Goal: Task Accomplishment & Management: Use online tool/utility

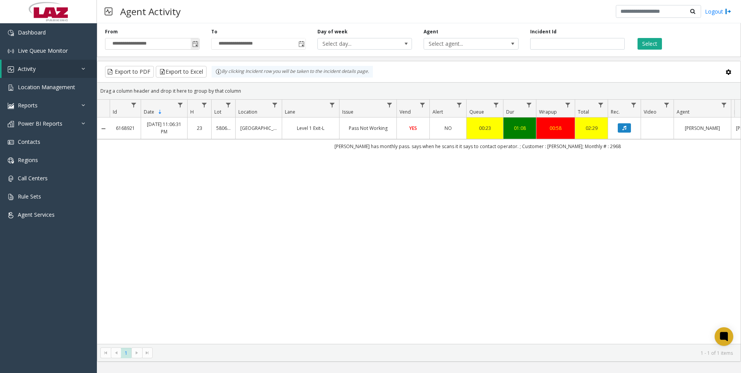
click at [197, 43] on span "Toggle popup" at bounding box center [195, 44] width 6 height 6
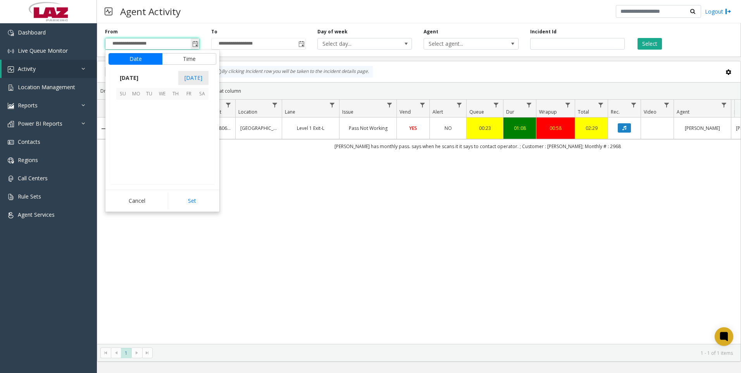
scroll to position [139086, 0]
click at [187, 130] on span "19" at bounding box center [188, 132] width 13 height 13
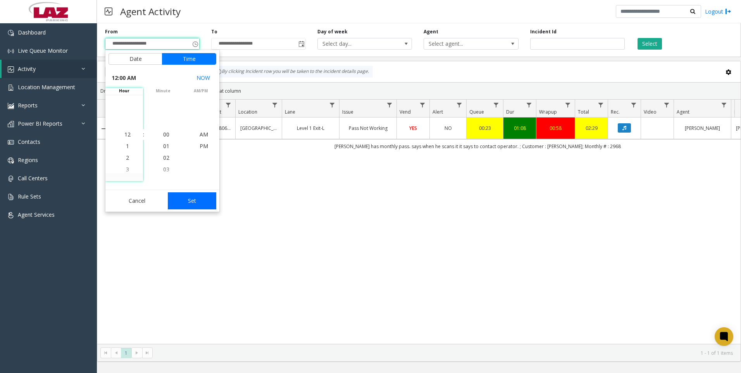
click at [201, 202] on button "Set" at bounding box center [192, 200] width 49 height 17
type input "**********"
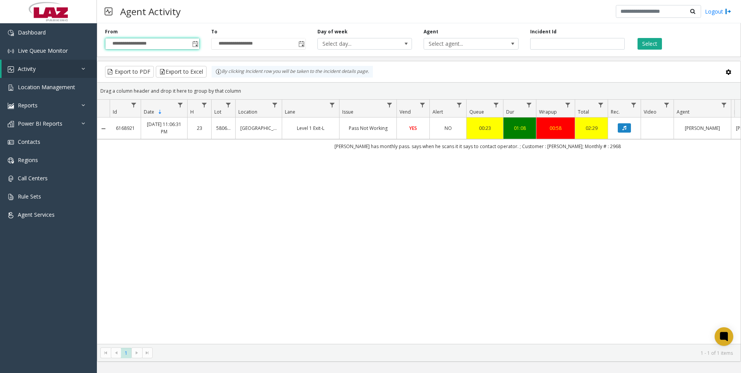
click at [469, 50] on div "**********" at bounding box center [419, 38] width 644 height 37
click at [469, 49] on span "Select agent..." at bounding box center [461, 43] width 75 height 11
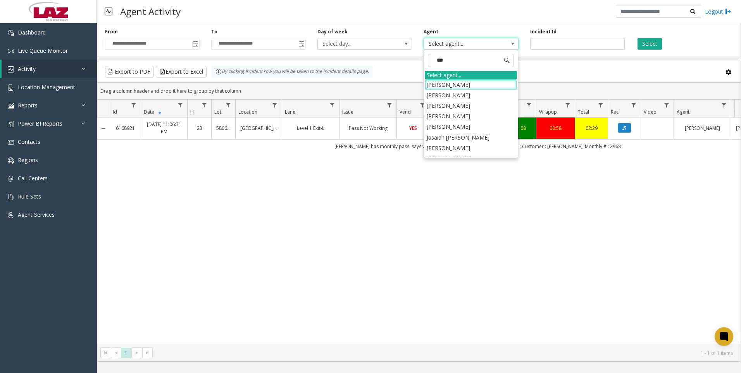
type input "****"
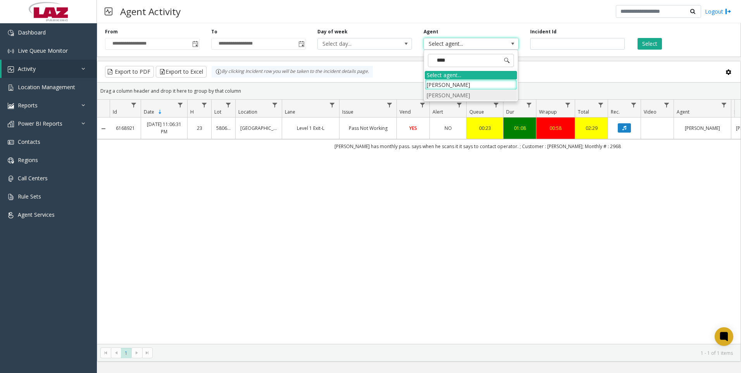
click at [464, 90] on li "[PERSON_NAME]" at bounding box center [471, 95] width 92 height 10
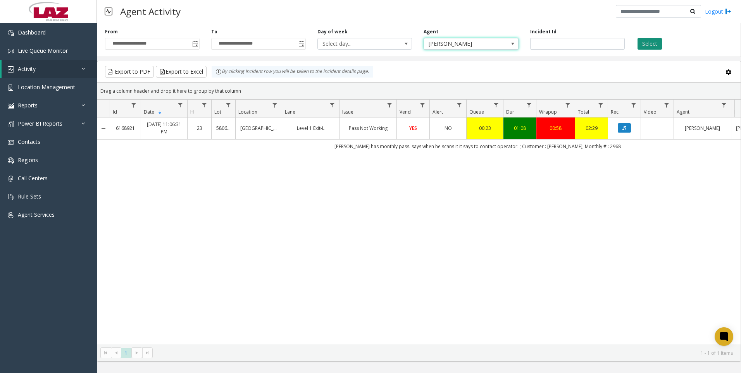
click at [647, 47] on button "Select" at bounding box center [649, 44] width 24 height 12
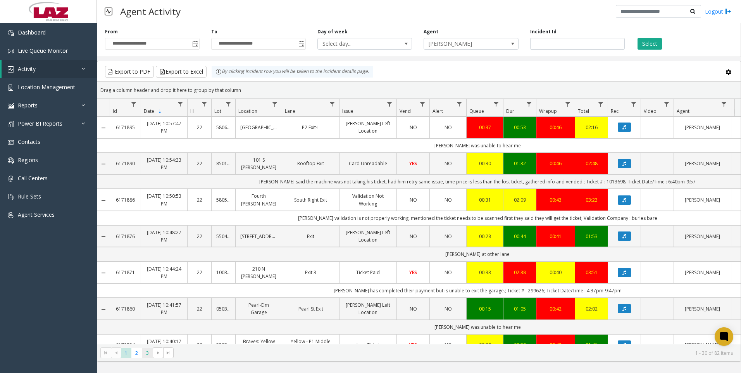
click at [150, 354] on span "3" at bounding box center [147, 353] width 10 height 10
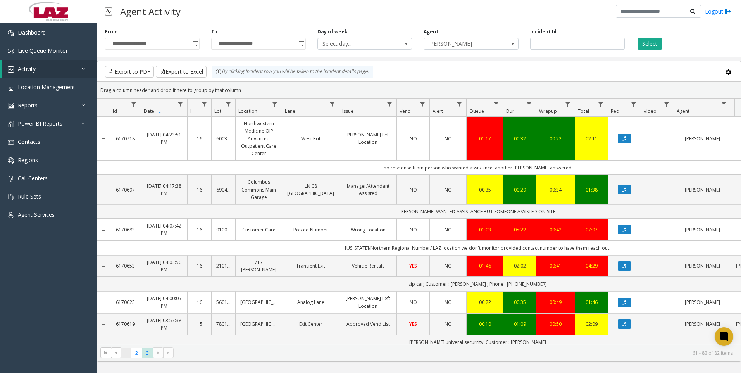
click at [129, 353] on span "1" at bounding box center [126, 353] width 10 height 10
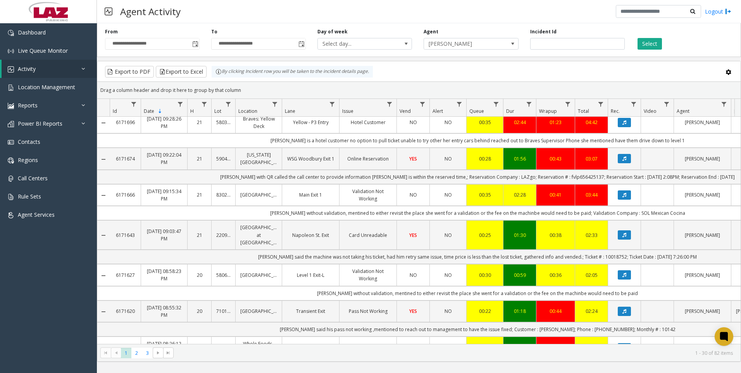
scroll to position [698, 0]
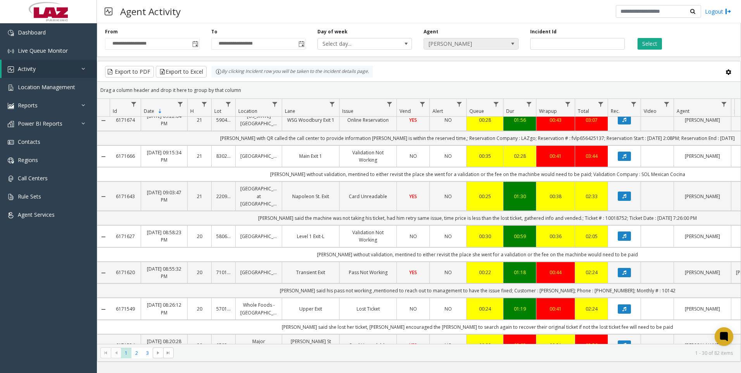
click at [498, 40] on span "[PERSON_NAME]" at bounding box center [461, 43] width 75 height 11
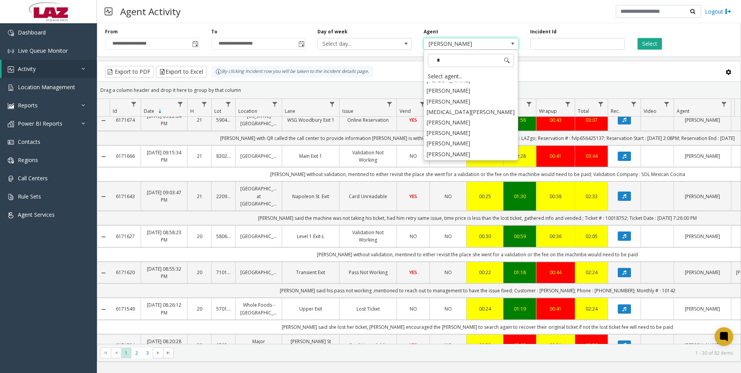
scroll to position [0, 0]
type input "****"
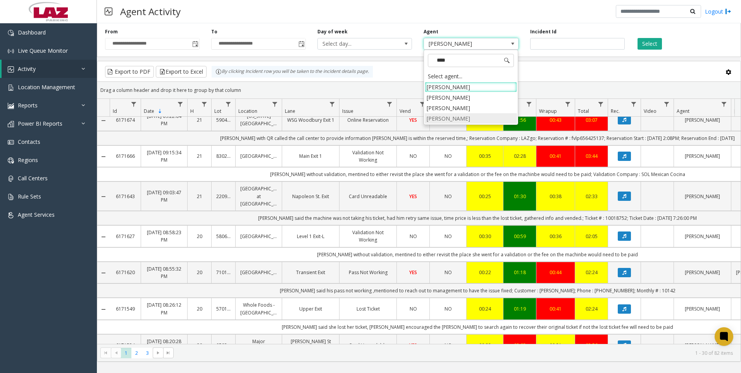
click at [468, 115] on li "[PERSON_NAME]" at bounding box center [471, 118] width 92 height 10
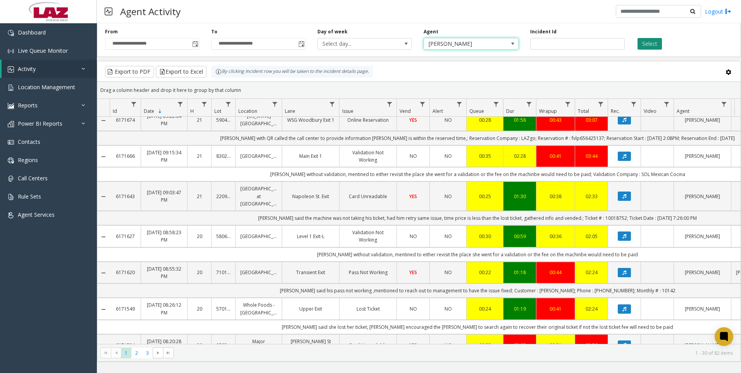
click at [648, 45] on button "Select" at bounding box center [649, 44] width 24 height 12
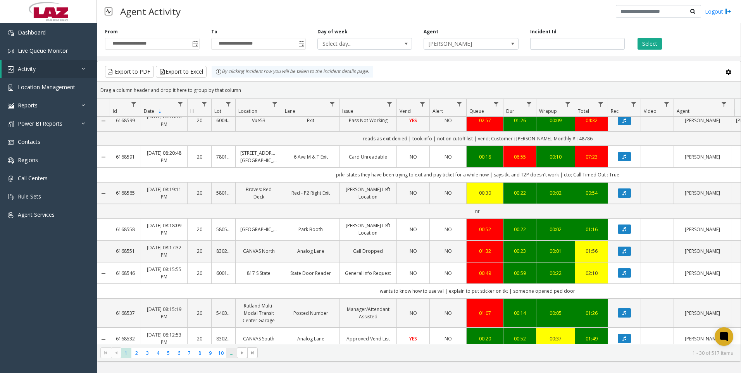
click at [231, 357] on span "..." at bounding box center [231, 353] width 10 height 10
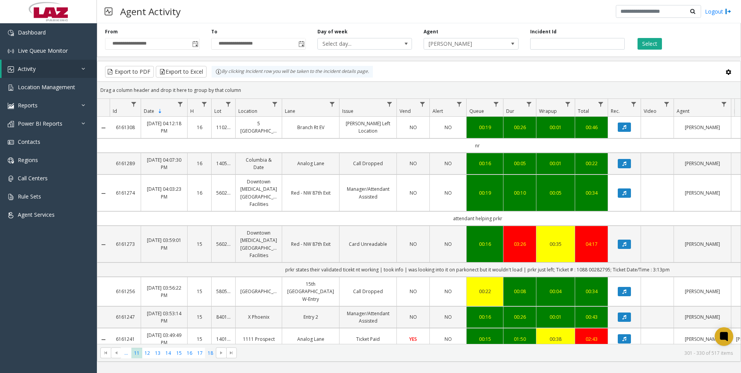
click at [210, 353] on span "18" at bounding box center [210, 353] width 10 height 10
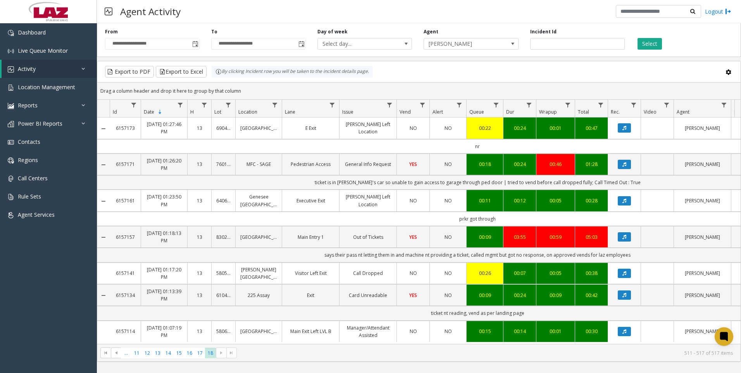
scroll to position [3, 0]
click at [198, 352] on span "17" at bounding box center [200, 353] width 10 height 10
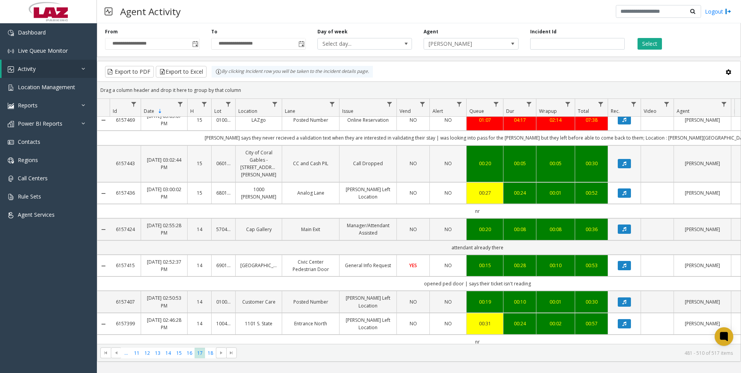
scroll to position [233, 0]
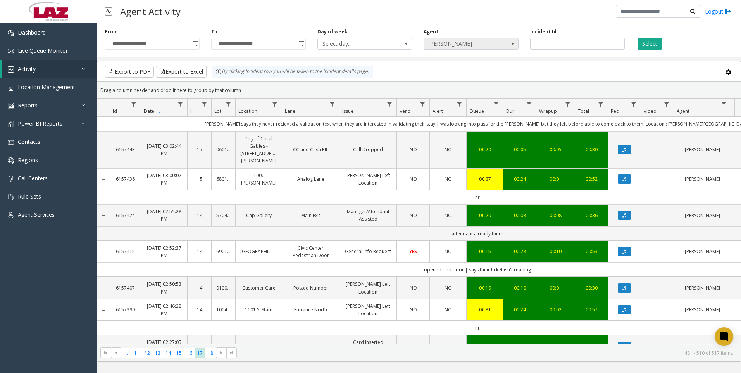
click at [477, 41] on span "[PERSON_NAME]" at bounding box center [461, 43] width 75 height 11
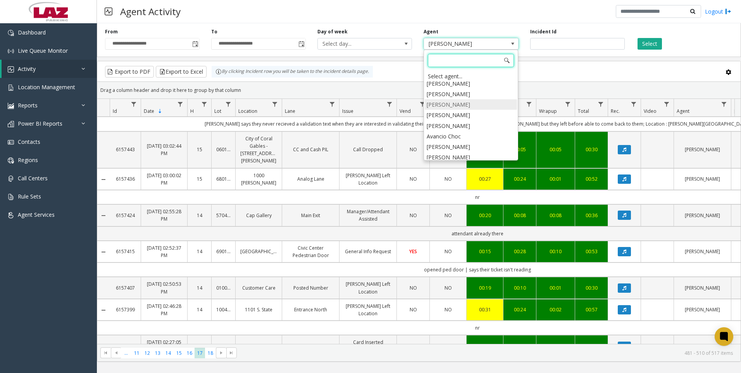
scroll to position [4283, 0]
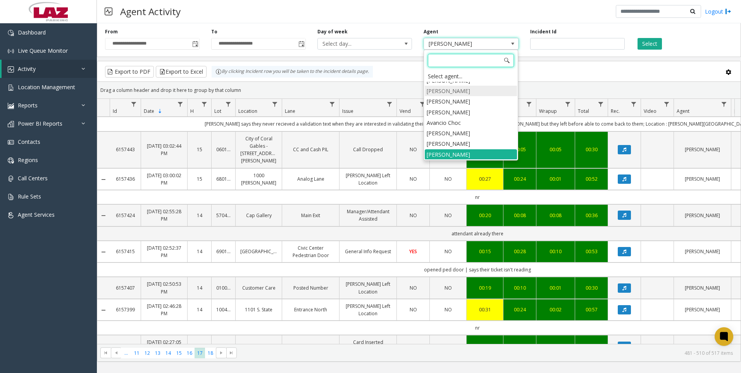
click at [471, 160] on li "[PERSON_NAME]" at bounding box center [471, 165] width 92 height 10
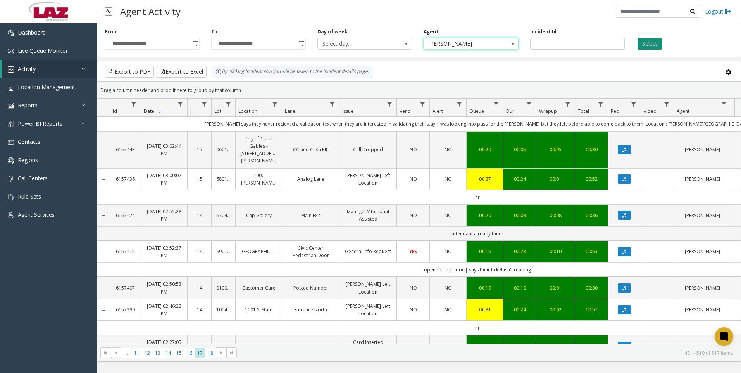
click at [644, 47] on button "Select" at bounding box center [649, 44] width 24 height 12
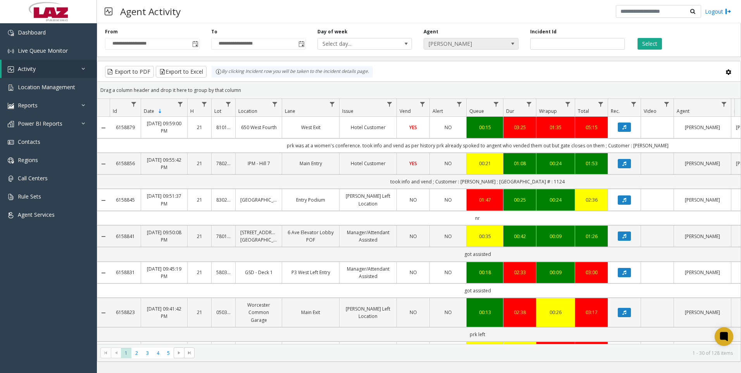
click at [436, 41] on span "[PERSON_NAME]" at bounding box center [461, 43] width 75 height 11
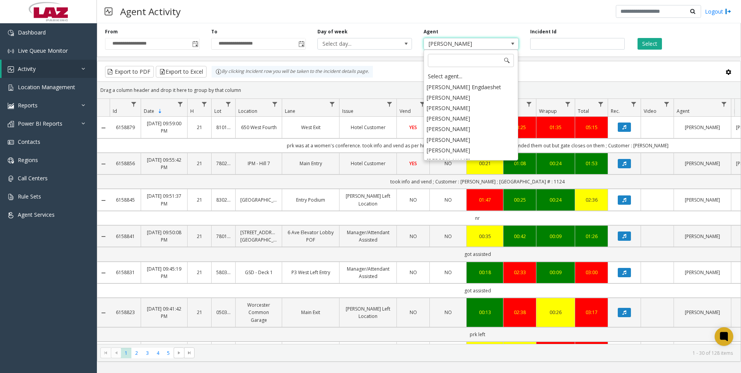
scroll to position [4254, 0]
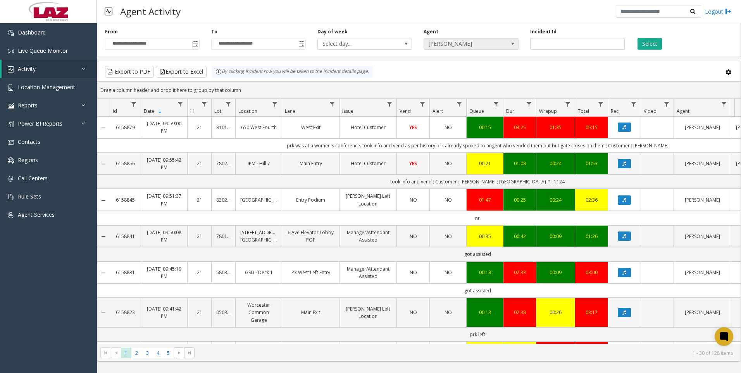
click at [462, 49] on div "**********" at bounding box center [419, 38] width 644 height 37
click at [462, 49] on span "[PERSON_NAME]" at bounding box center [461, 43] width 75 height 11
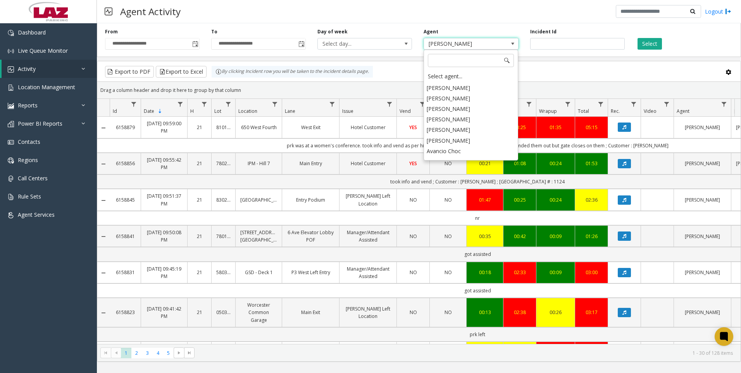
click at [453, 177] on li "[PERSON_NAME]" at bounding box center [471, 182] width 92 height 10
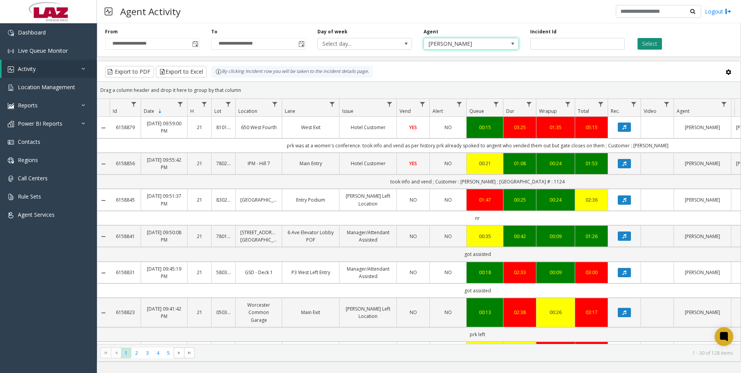
click at [656, 49] on button "Select" at bounding box center [649, 44] width 24 height 12
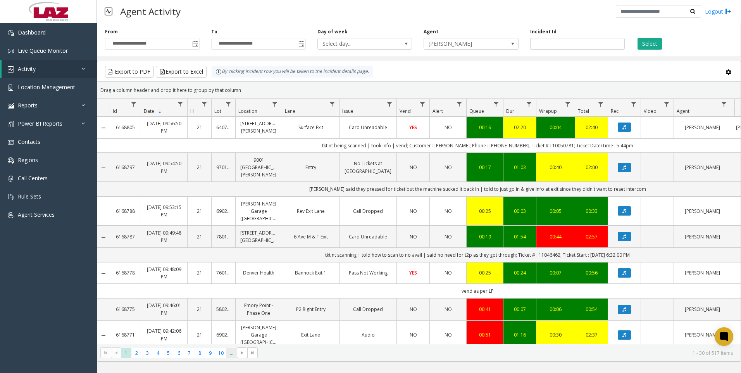
click at [233, 354] on span "..." at bounding box center [231, 353] width 10 height 10
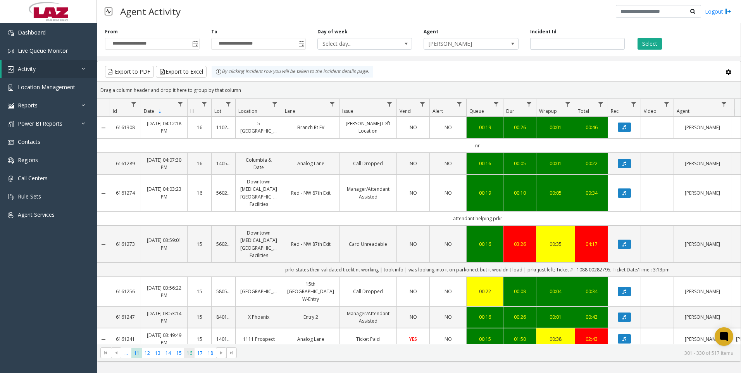
click at [190, 354] on span "16" at bounding box center [189, 353] width 10 height 10
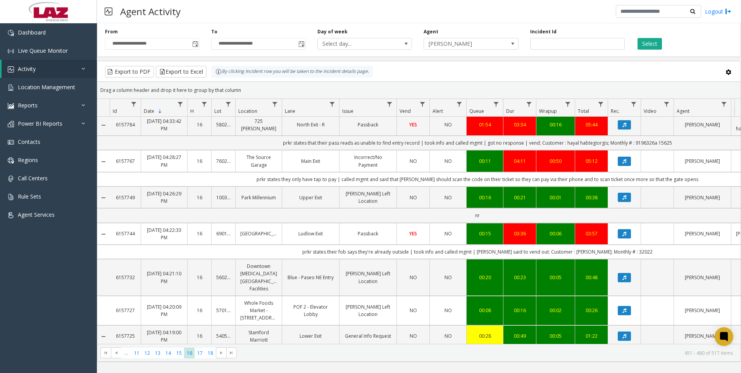
scroll to position [116, 0]
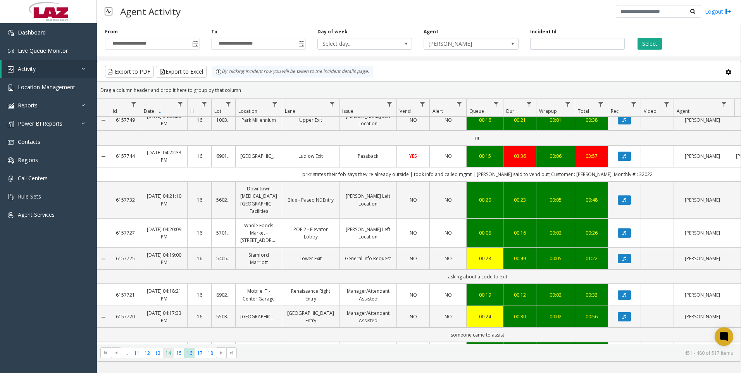
click at [164, 352] on span "14" at bounding box center [168, 353] width 10 height 10
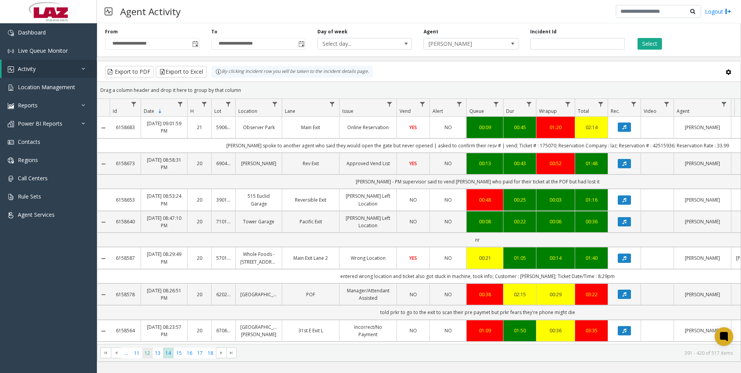
click at [147, 352] on span "12" at bounding box center [147, 353] width 10 height 10
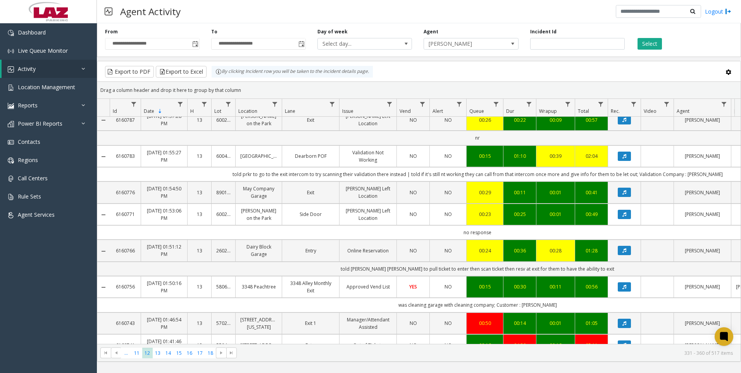
scroll to position [155, 0]
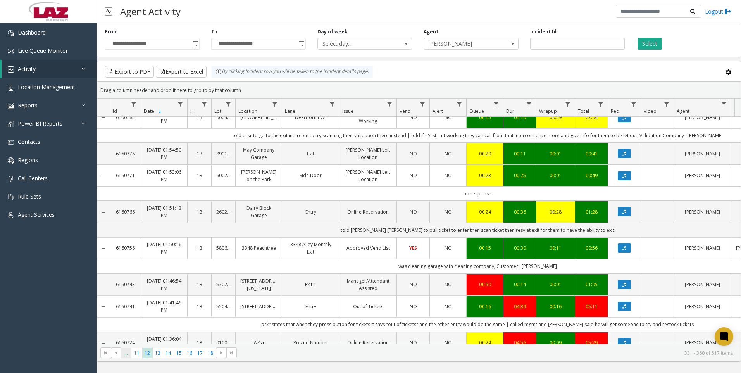
click at [125, 349] on span "..." at bounding box center [126, 353] width 10 height 10
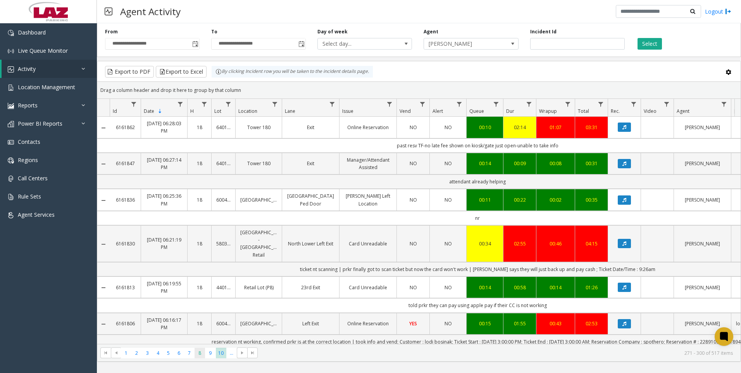
click at [200, 353] on span "8" at bounding box center [200, 353] width 10 height 10
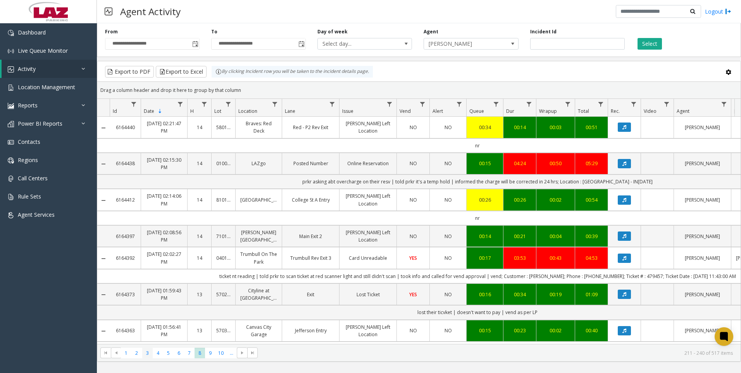
click at [147, 352] on span "3" at bounding box center [147, 353] width 10 height 10
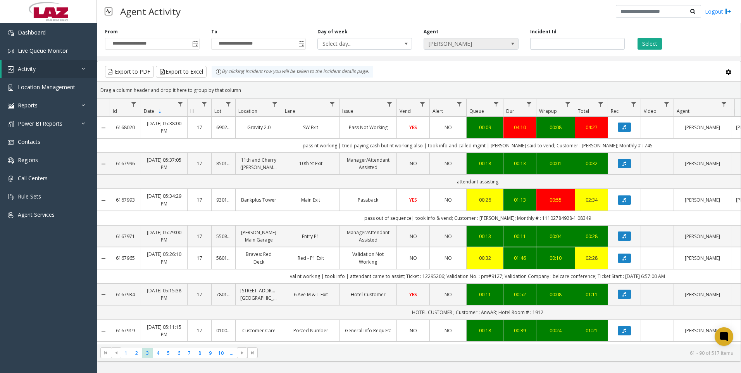
click at [429, 46] on span "[PERSON_NAME]" at bounding box center [461, 43] width 75 height 11
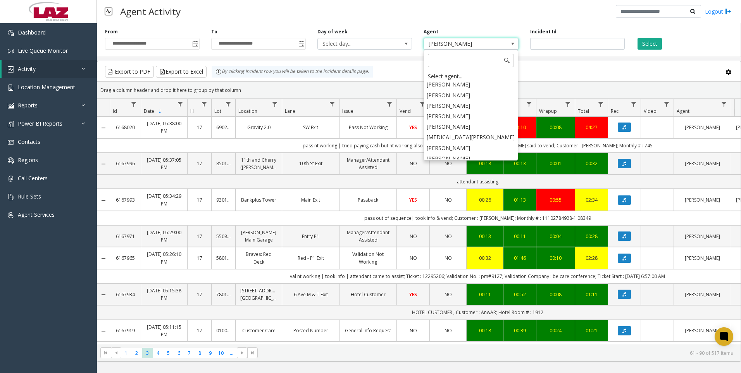
scroll to position [4103, 0]
click at [458, 129] on li "[PERSON_NAME]" at bounding box center [471, 134] width 92 height 10
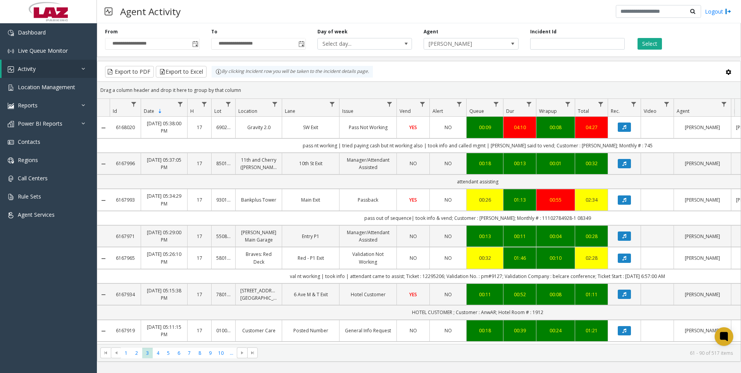
click at [652, 45] on button "Select" at bounding box center [649, 44] width 24 height 12
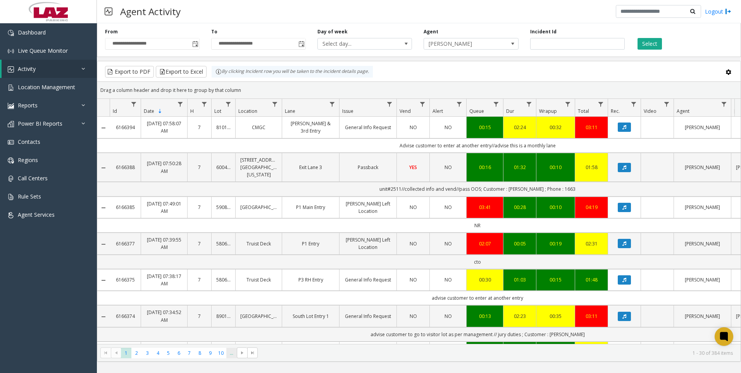
click at [231, 356] on span "..." at bounding box center [231, 353] width 10 height 10
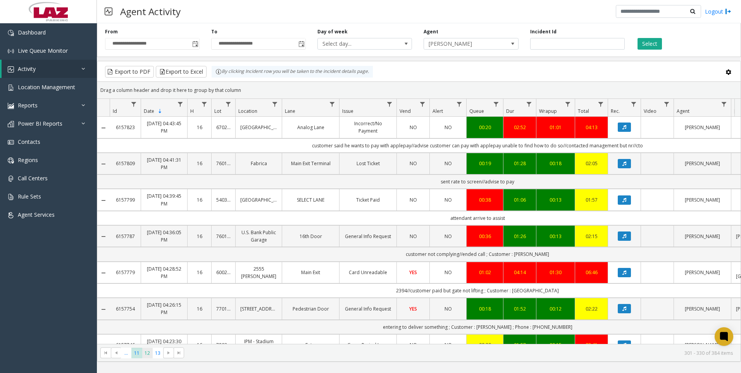
click at [152, 354] on span "12" at bounding box center [147, 353] width 10 height 10
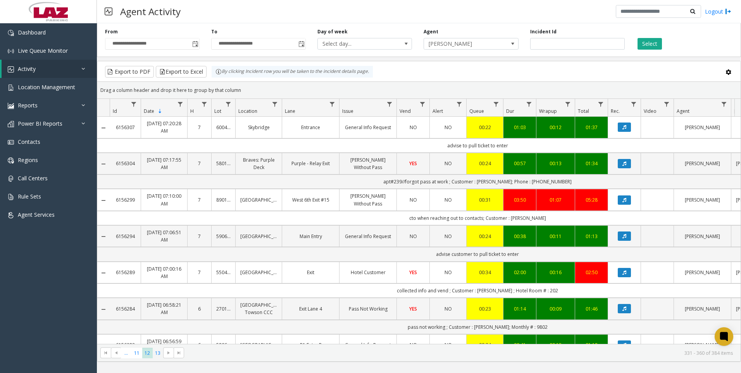
click at [154, 354] on span "13" at bounding box center [158, 353] width 10 height 10
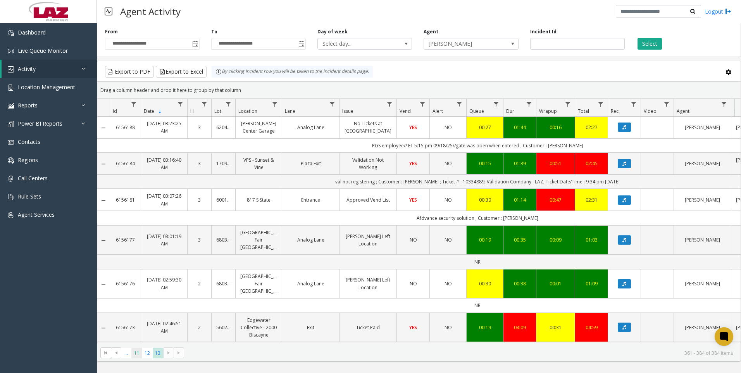
click at [141, 352] on span "11" at bounding box center [136, 353] width 10 height 10
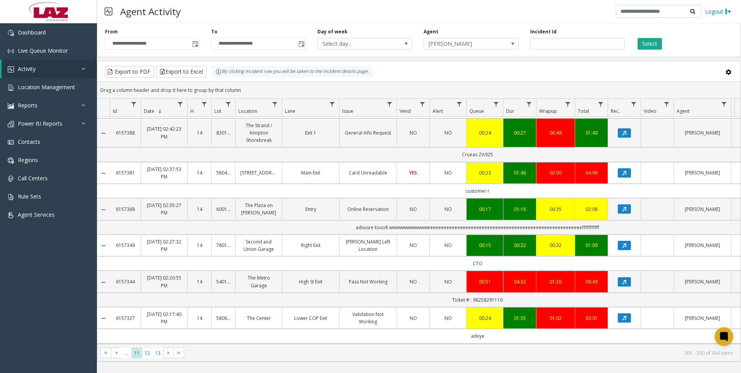
scroll to position [504, 0]
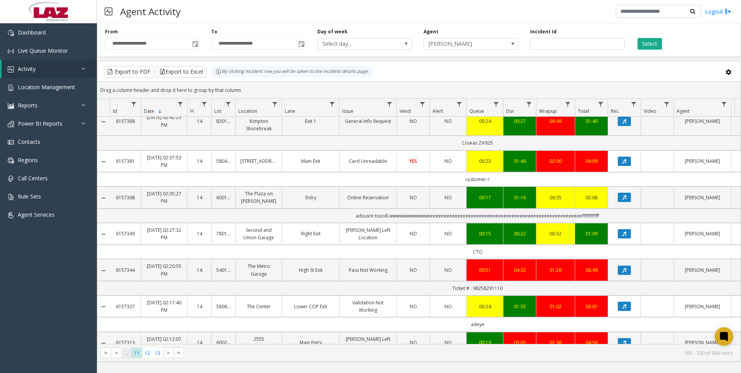
click at [123, 353] on span "..." at bounding box center [126, 353] width 10 height 10
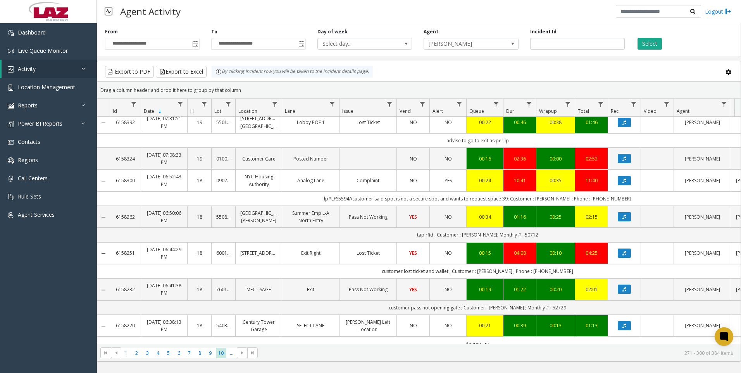
scroll to position [116, 0]
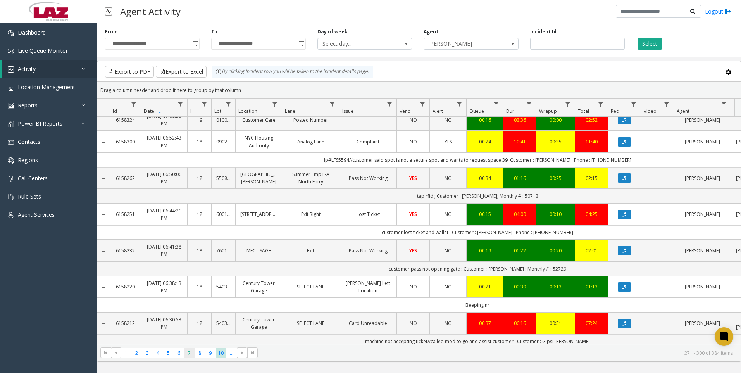
click at [191, 354] on span "7" at bounding box center [189, 353] width 10 height 10
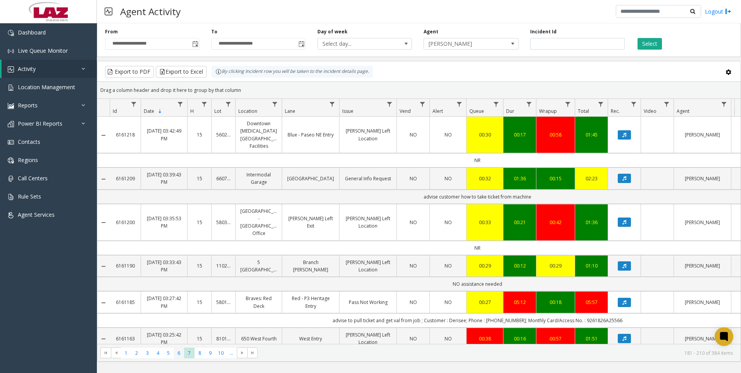
click at [180, 351] on span "6" at bounding box center [179, 353] width 10 height 10
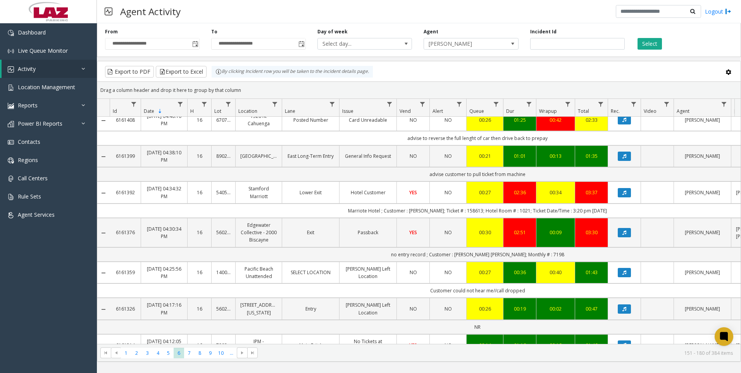
scroll to position [659, 0]
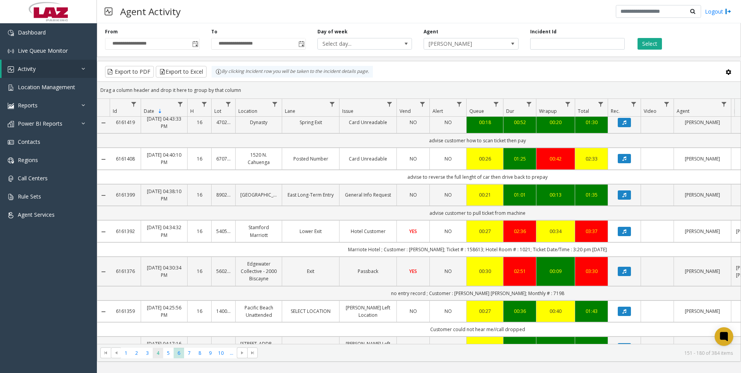
click at [157, 351] on span "4" at bounding box center [158, 353] width 10 height 10
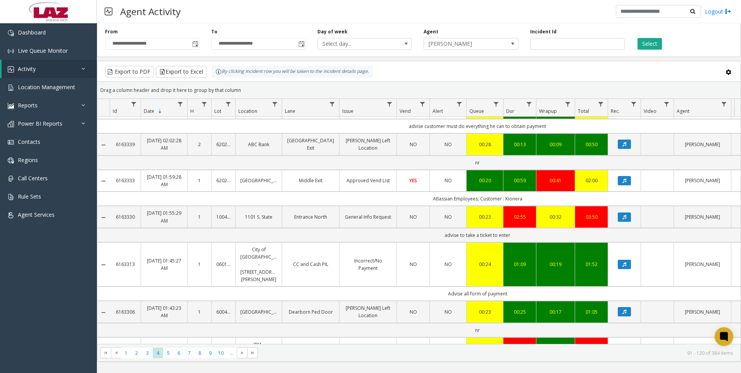
scroll to position [465, 0]
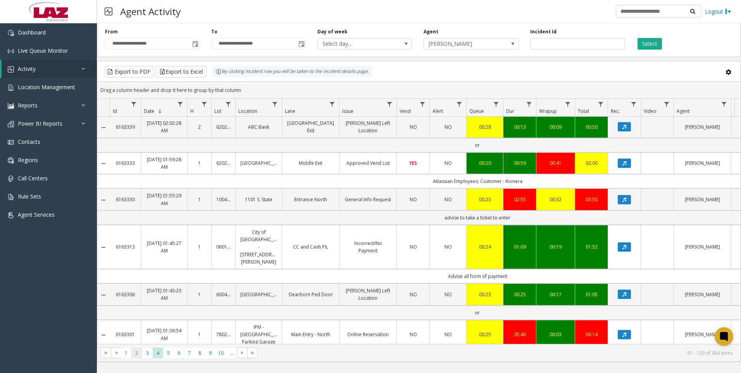
click at [138, 354] on span "2" at bounding box center [136, 353] width 10 height 10
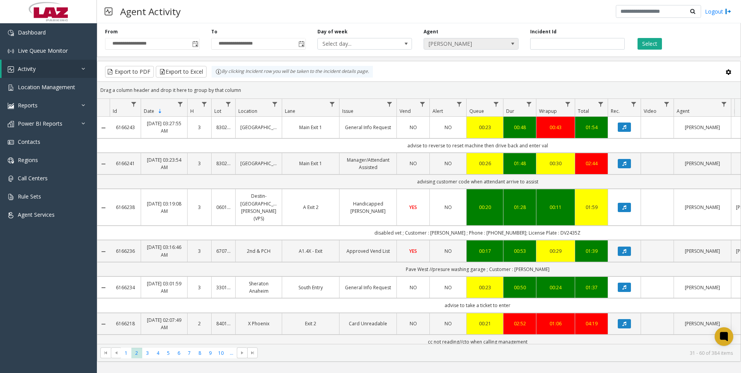
click at [439, 45] on span "[PERSON_NAME]" at bounding box center [461, 43] width 75 height 11
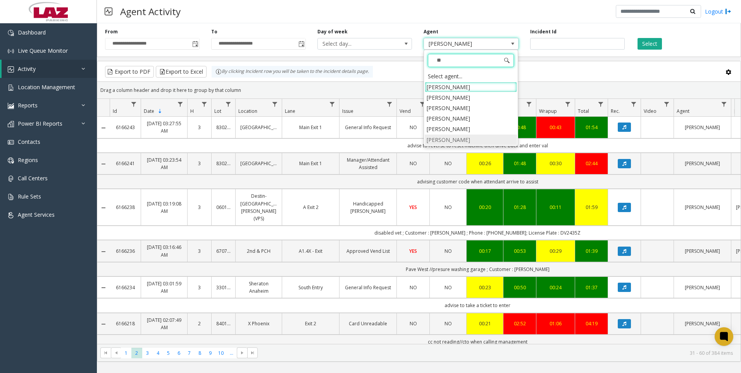
type input "***"
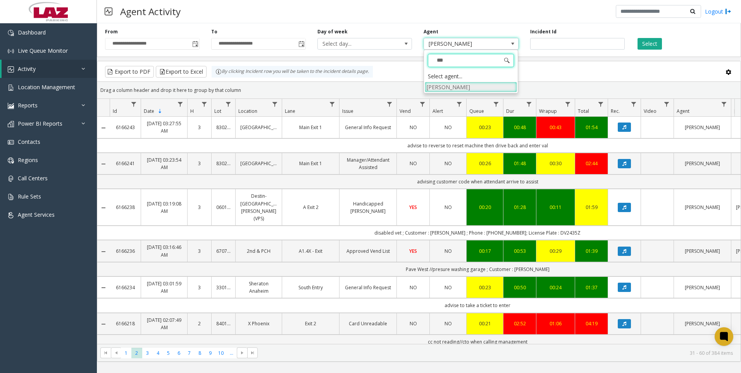
click at [488, 90] on li "[PERSON_NAME]" at bounding box center [471, 87] width 92 height 10
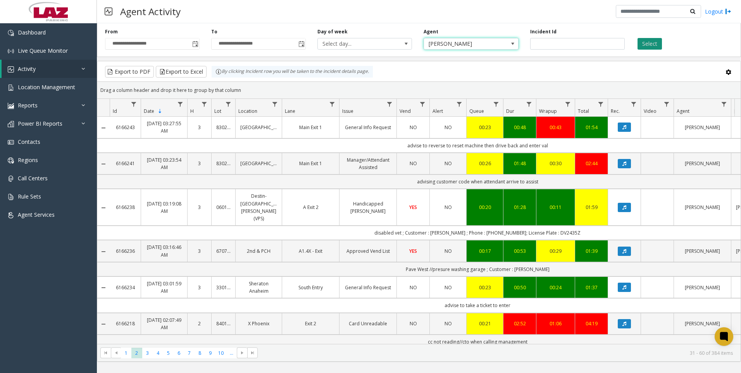
click at [657, 41] on button "Select" at bounding box center [649, 44] width 24 height 12
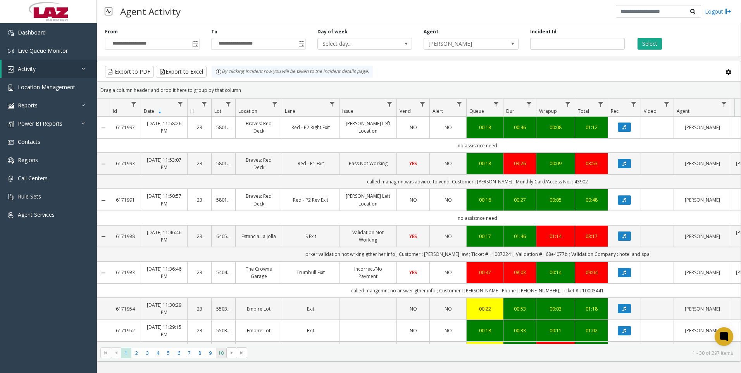
click at [222, 351] on span "10" at bounding box center [221, 353] width 10 height 10
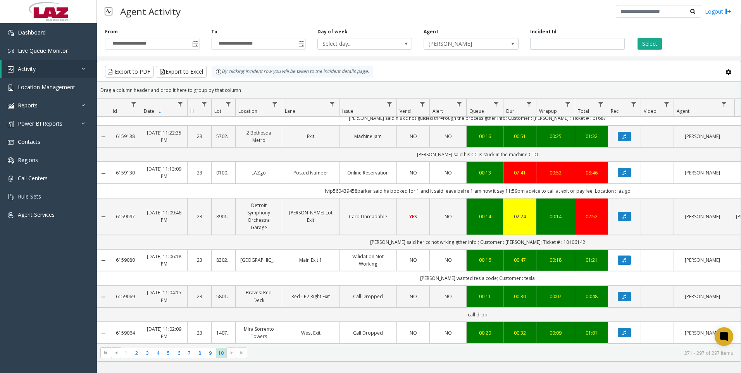
scroll to position [794, 0]
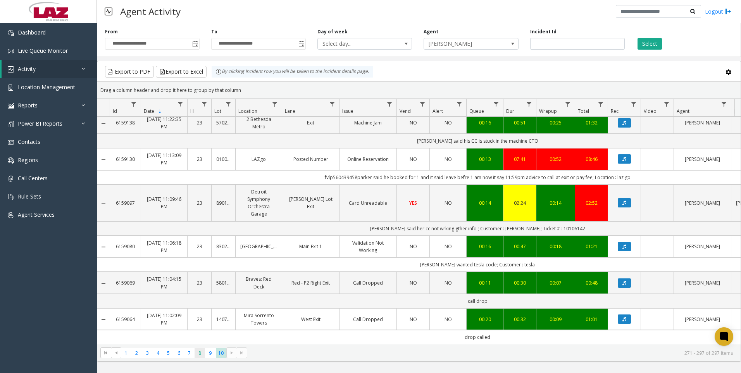
click at [202, 357] on span "8" at bounding box center [200, 353] width 10 height 10
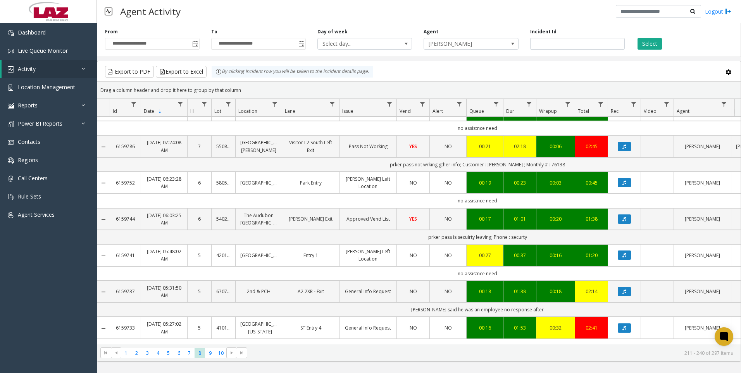
scroll to position [698, 0]
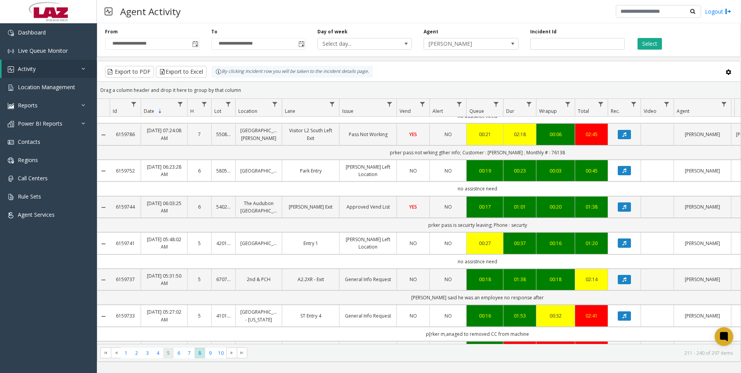
click at [171, 354] on span "5" at bounding box center [168, 353] width 10 height 10
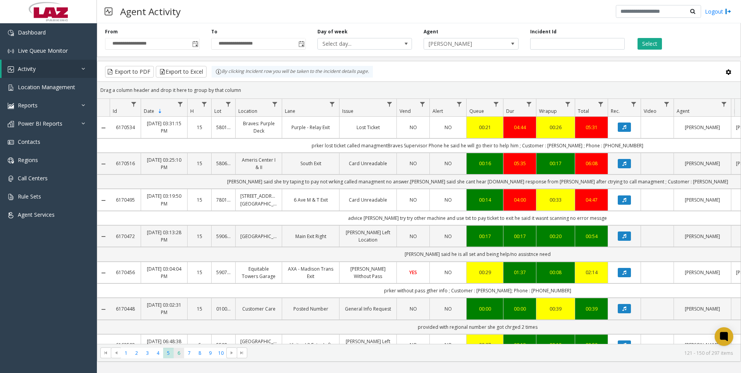
click at [184, 350] on span "6" at bounding box center [179, 353] width 10 height 10
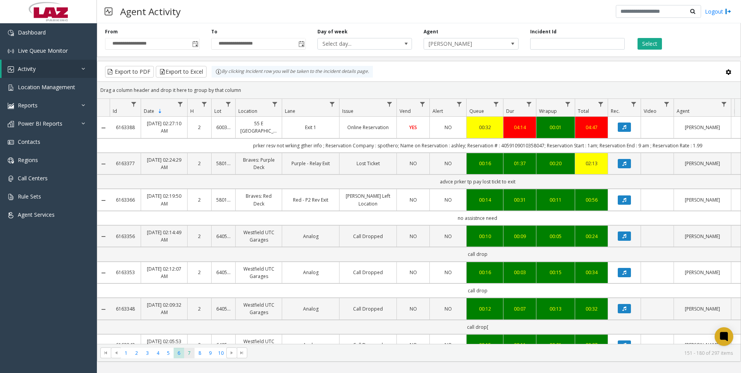
click at [187, 356] on span "7" at bounding box center [189, 353] width 10 height 10
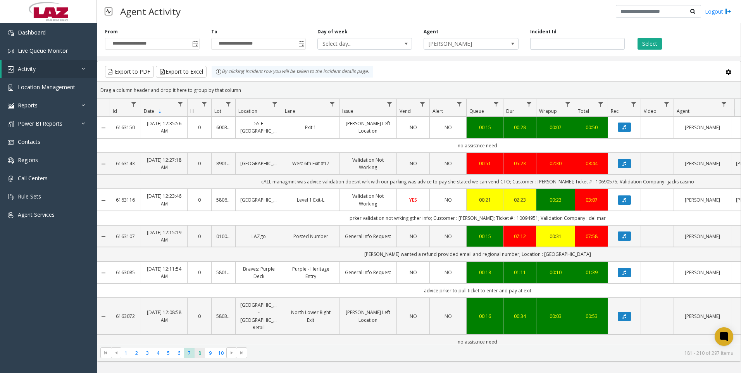
click at [196, 357] on span "8" at bounding box center [200, 353] width 10 height 10
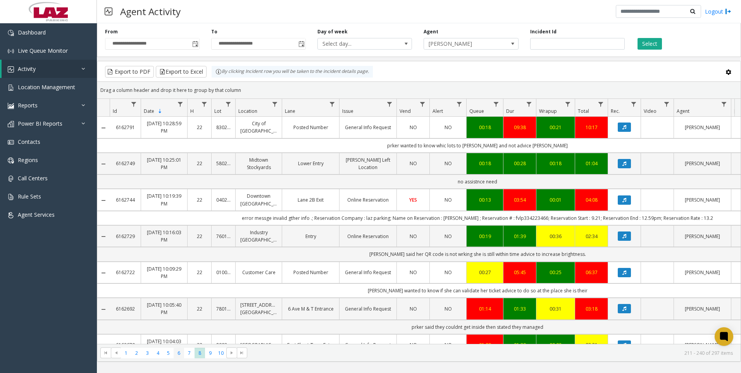
click at [176, 356] on span "6" at bounding box center [179, 353] width 10 height 10
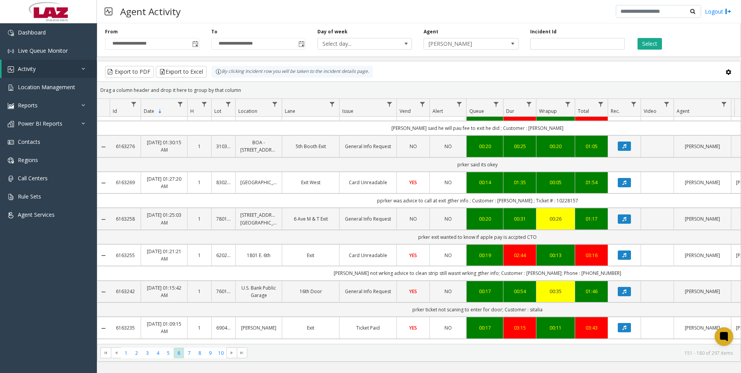
scroll to position [659, 0]
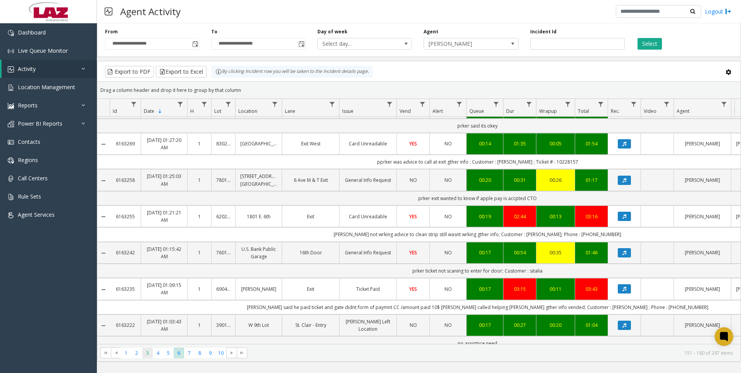
click at [149, 351] on span "3" at bounding box center [147, 353] width 10 height 10
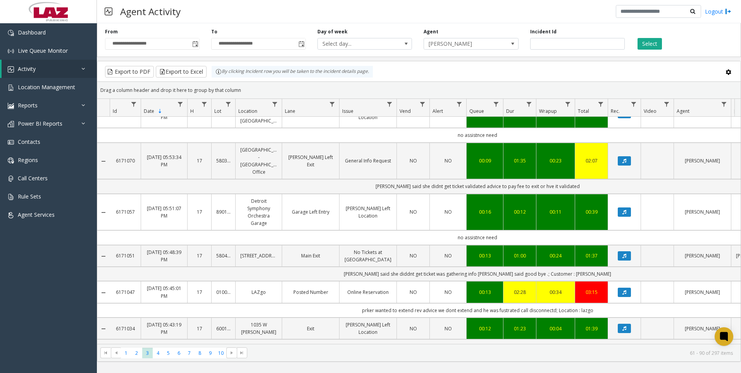
scroll to position [889, 0]
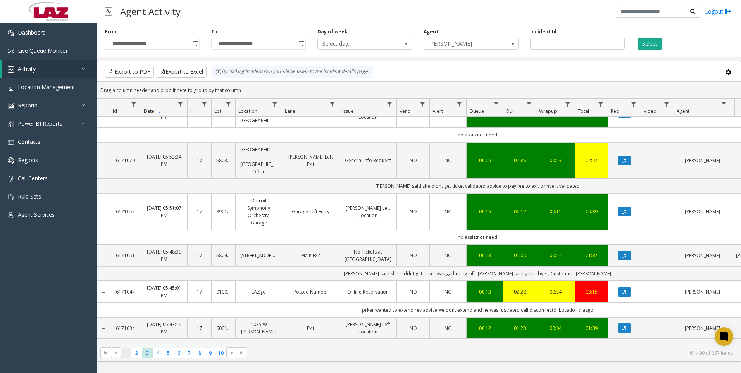
click at [125, 352] on span "1" at bounding box center [126, 353] width 10 height 10
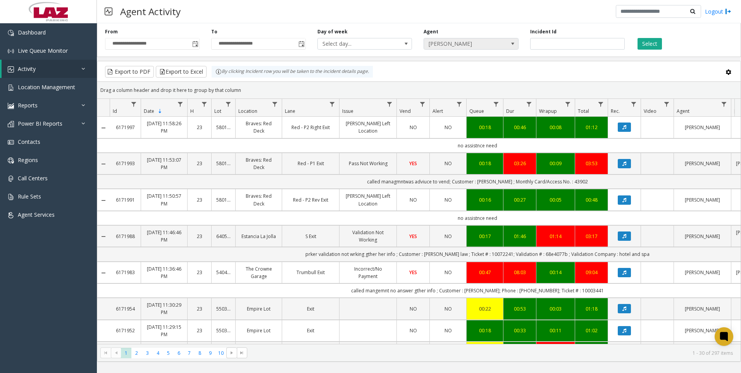
click at [489, 49] on span "[PERSON_NAME]" at bounding box center [461, 43] width 75 height 11
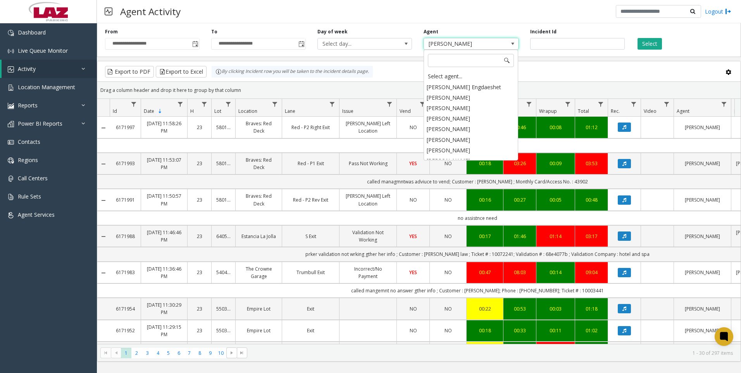
scroll to position [4065, 0]
click at [450, 177] on li "[PERSON_NAME]" at bounding box center [471, 182] width 92 height 10
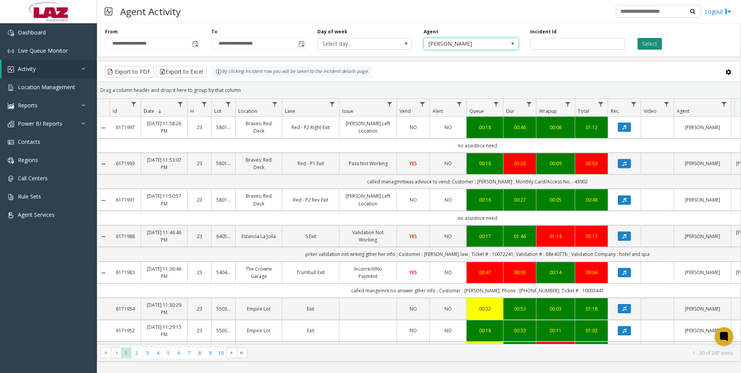
click at [642, 41] on button "Select" at bounding box center [649, 44] width 24 height 12
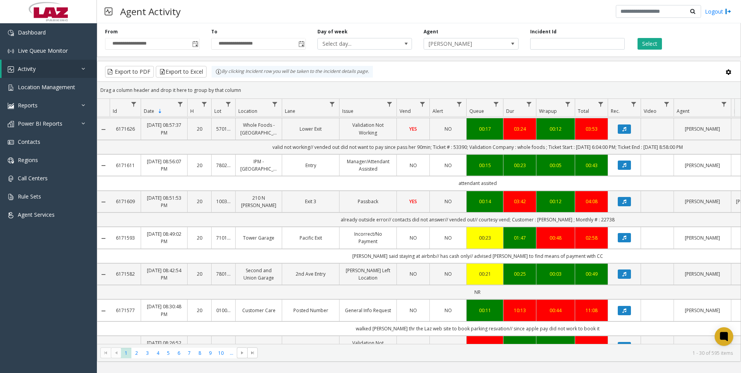
scroll to position [814, 0]
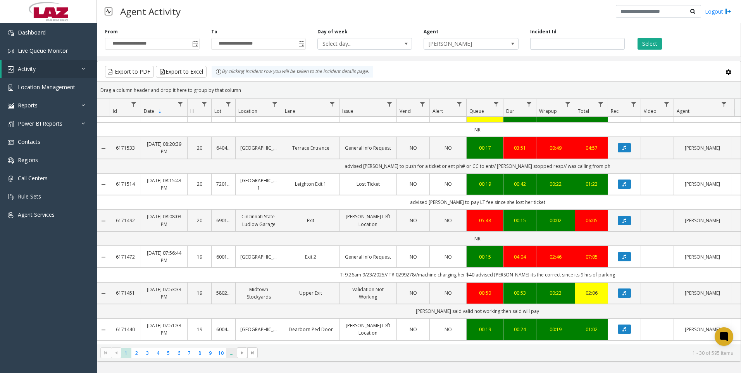
click at [232, 353] on span "..." at bounding box center [231, 353] width 10 height 10
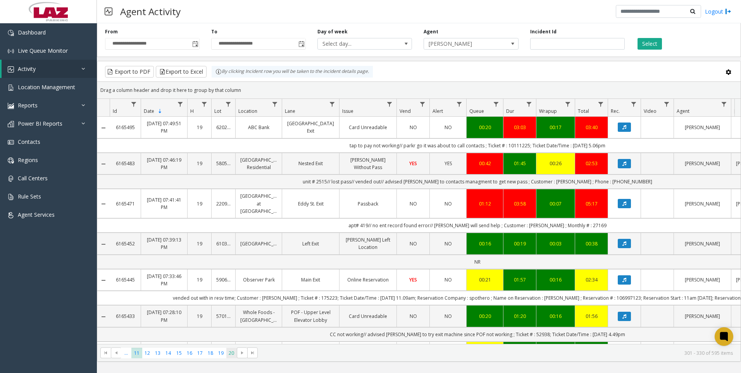
click at [232, 355] on span "20" at bounding box center [231, 353] width 10 height 10
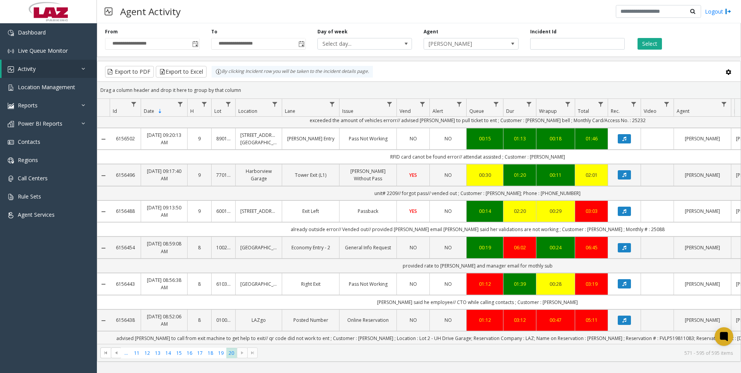
scroll to position [133, 0]
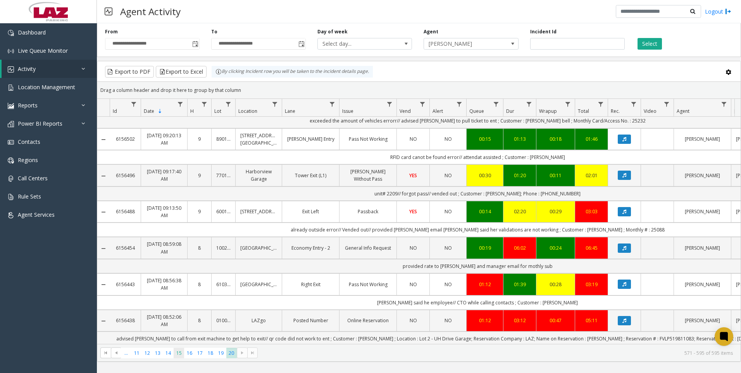
click at [176, 354] on span "15" at bounding box center [179, 353] width 10 height 10
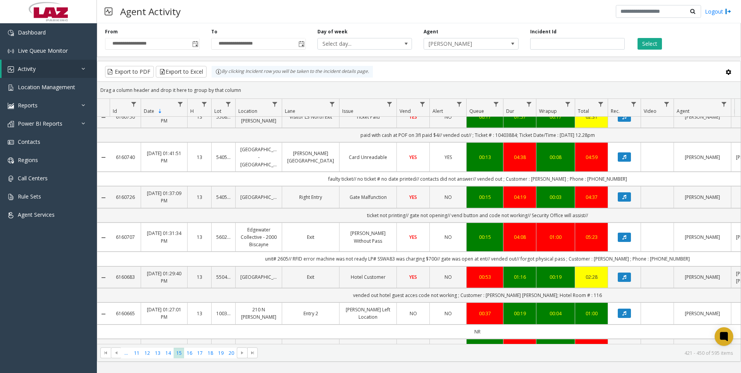
scroll to position [78, 0]
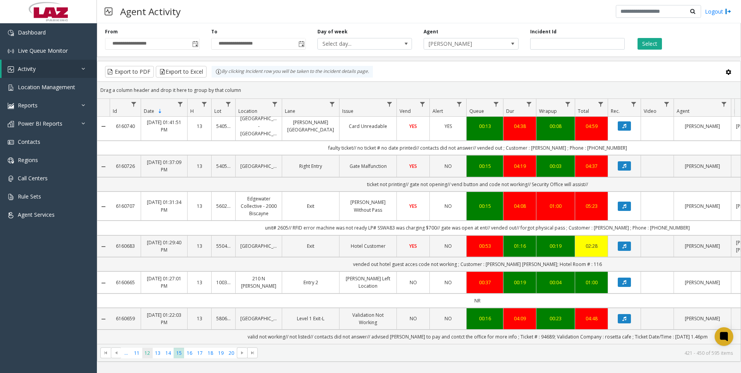
click at [150, 352] on span "12" at bounding box center [147, 353] width 10 height 10
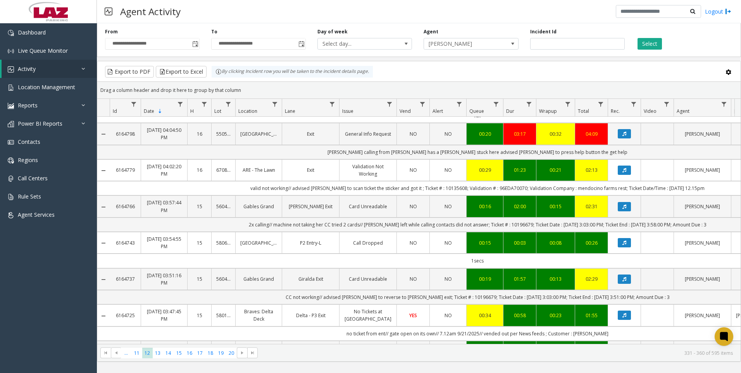
scroll to position [349, 0]
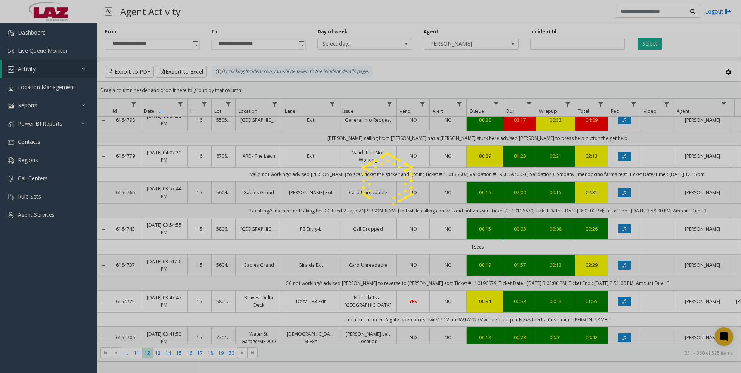
click at [132, 355] on div at bounding box center [370, 186] width 741 height 373
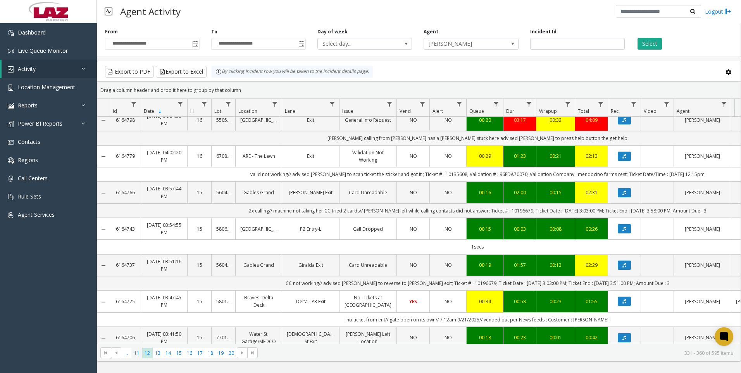
click at [132, 355] on span "11" at bounding box center [136, 353] width 10 height 10
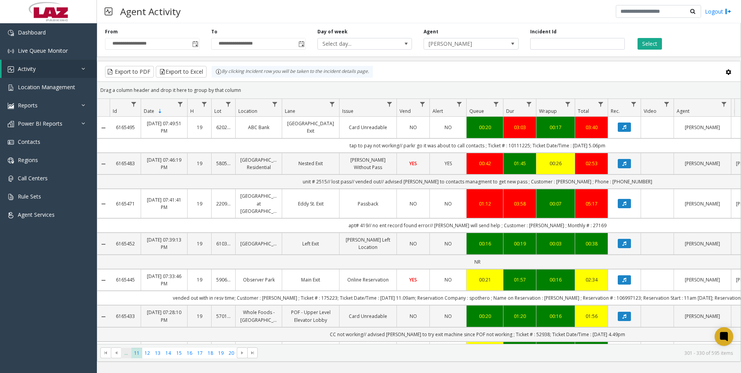
click at [128, 355] on span "..." at bounding box center [126, 353] width 10 height 10
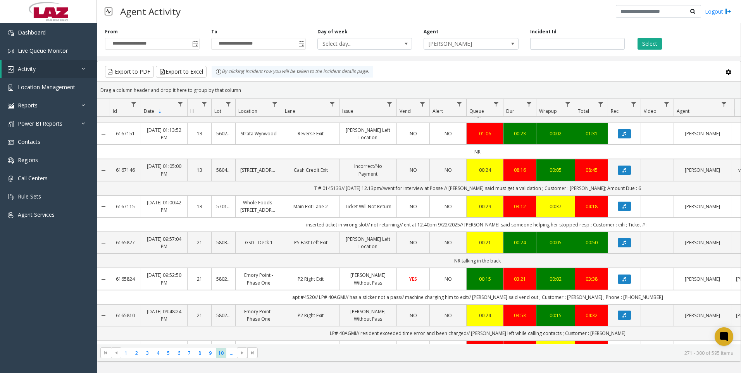
scroll to position [233, 0]
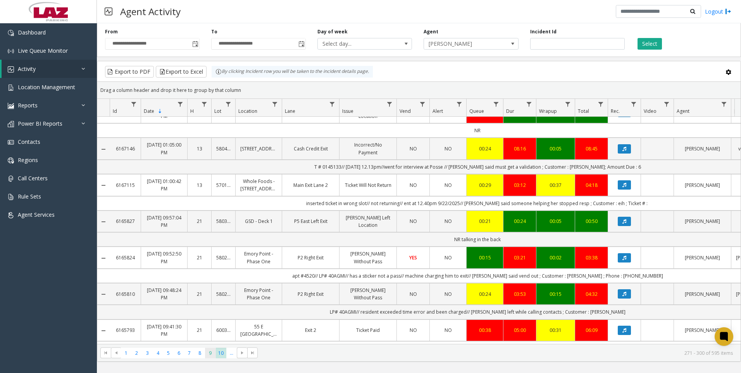
click at [207, 351] on span "9" at bounding box center [210, 353] width 10 height 10
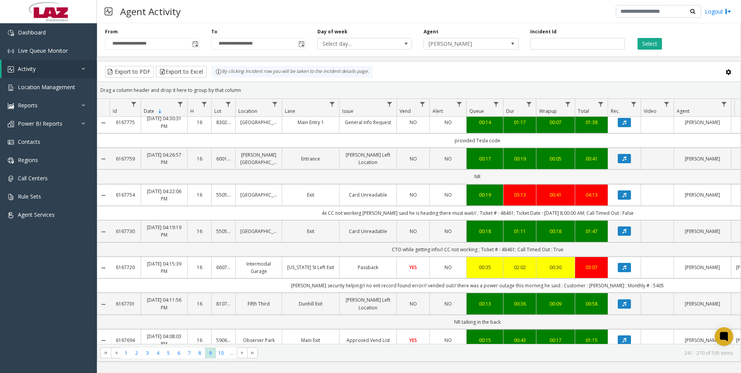
scroll to position [39, 0]
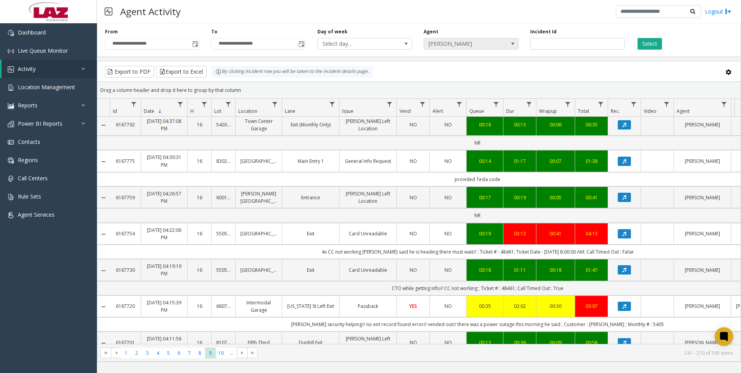
click at [483, 47] on span "[PERSON_NAME]" at bounding box center [461, 43] width 75 height 11
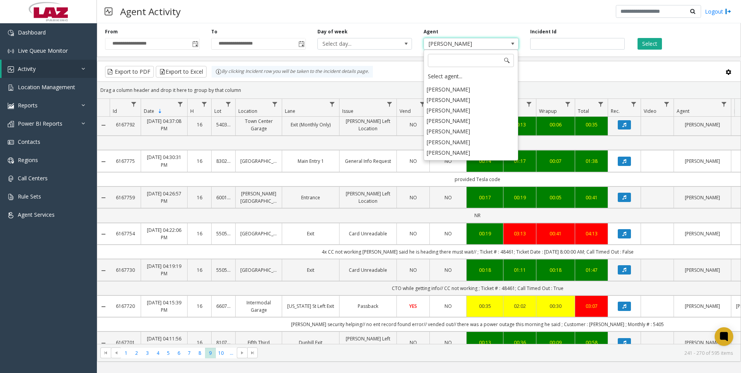
scroll to position [3976, 0]
click at [476, 191] on li "[PERSON_NAME]" at bounding box center [471, 196] width 92 height 10
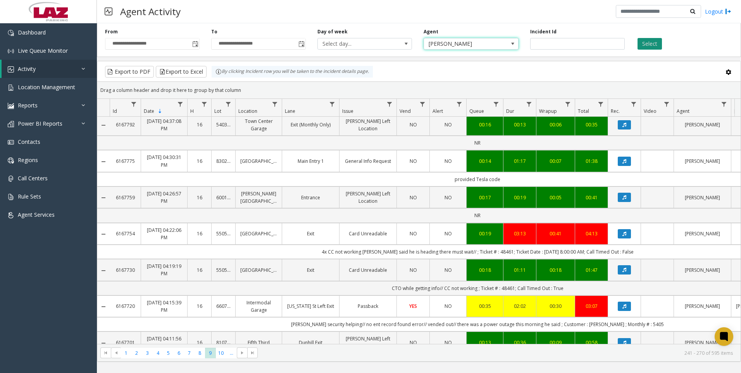
click at [647, 41] on button "Select" at bounding box center [649, 44] width 24 height 12
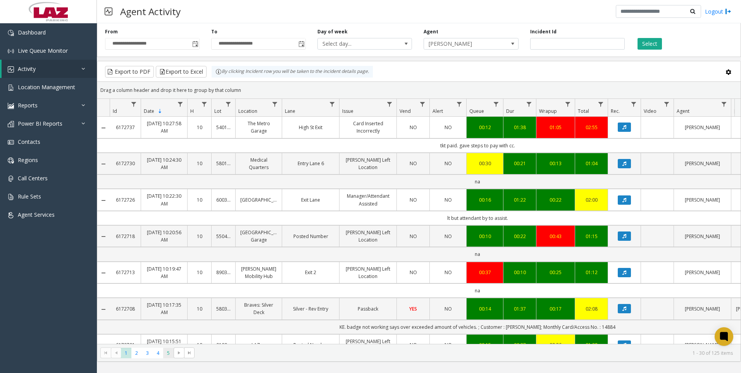
click at [170, 353] on span "5" at bounding box center [168, 353] width 10 height 10
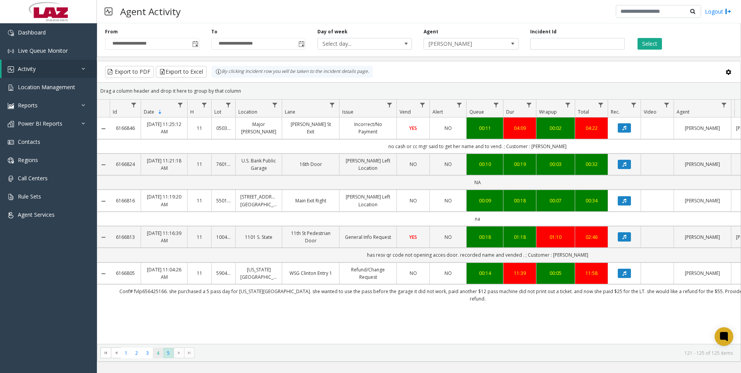
click at [156, 355] on span "4" at bounding box center [158, 353] width 10 height 10
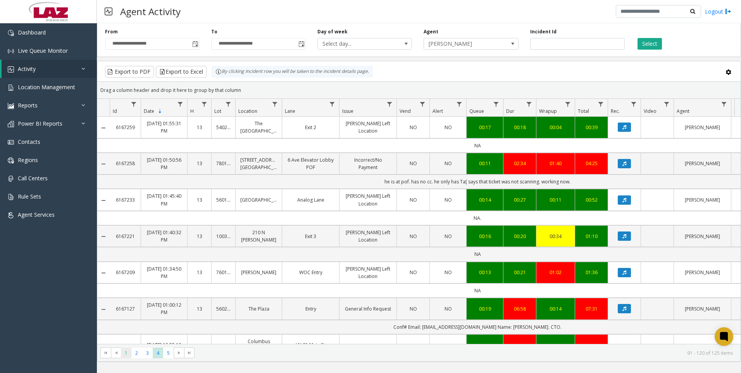
click at [128, 355] on span "1" at bounding box center [126, 353] width 10 height 10
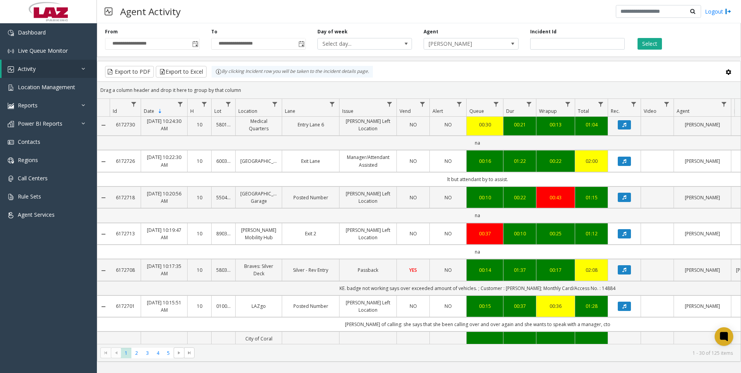
scroll to position [78, 0]
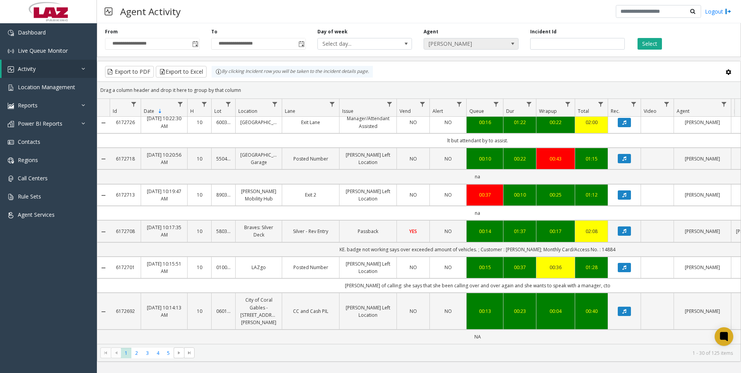
click at [448, 47] on span "[PERSON_NAME]" at bounding box center [461, 43] width 75 height 11
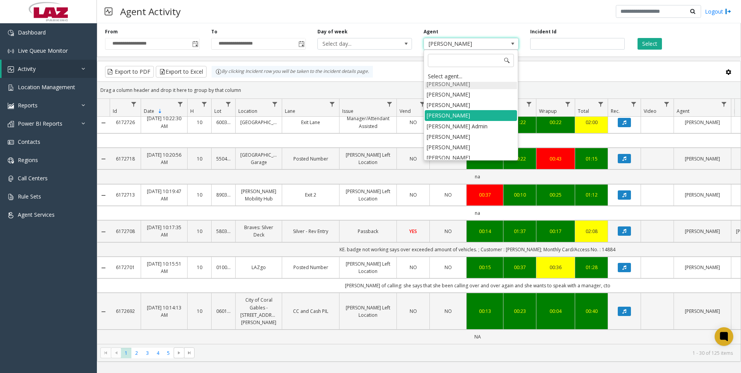
scroll to position [4097, 0]
click at [465, 166] on li "[PERSON_NAME]" at bounding box center [471, 171] width 92 height 10
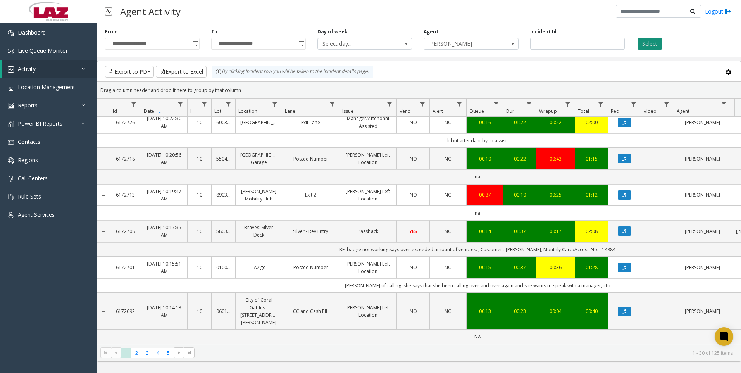
click at [644, 45] on button "Select" at bounding box center [649, 44] width 24 height 12
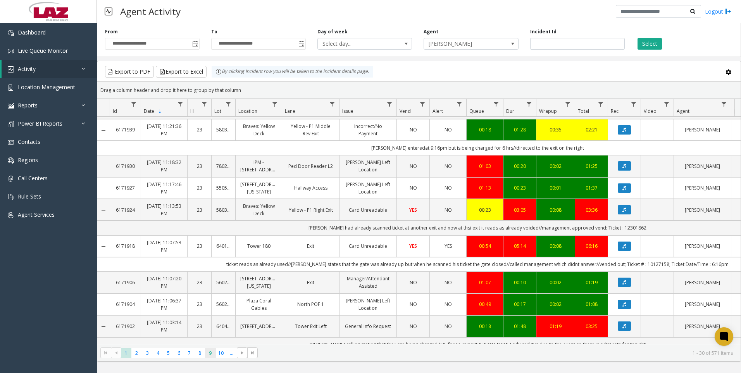
click at [207, 355] on span "9" at bounding box center [210, 353] width 10 height 10
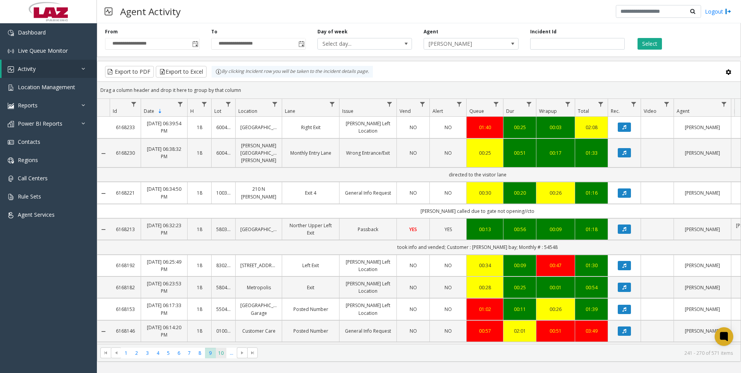
click at [216, 352] on span "10" at bounding box center [221, 353] width 10 height 10
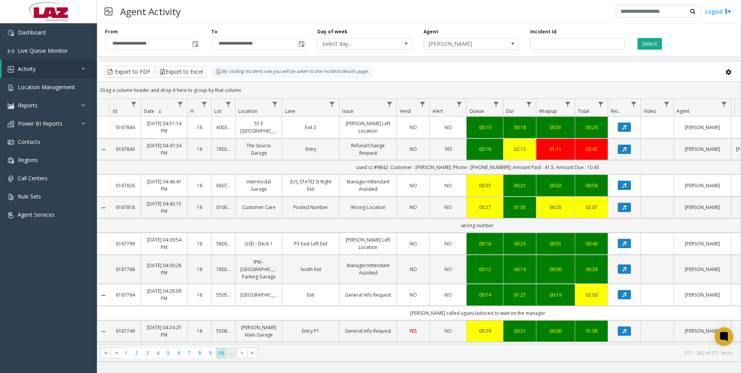
click at [228, 352] on span "..." at bounding box center [231, 353] width 10 height 10
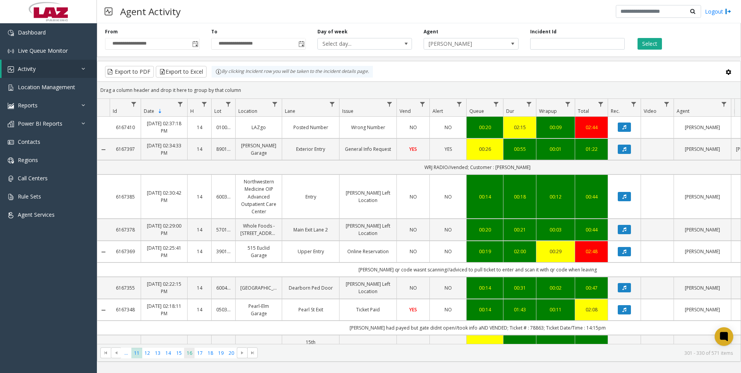
click at [194, 351] on span "16" at bounding box center [189, 353] width 10 height 10
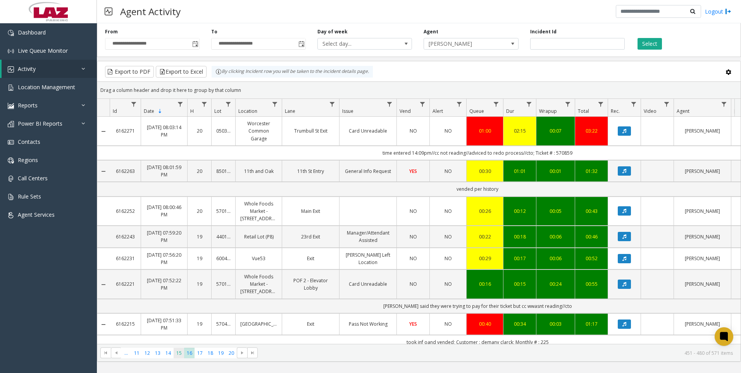
click at [180, 351] on span "15" at bounding box center [179, 353] width 10 height 10
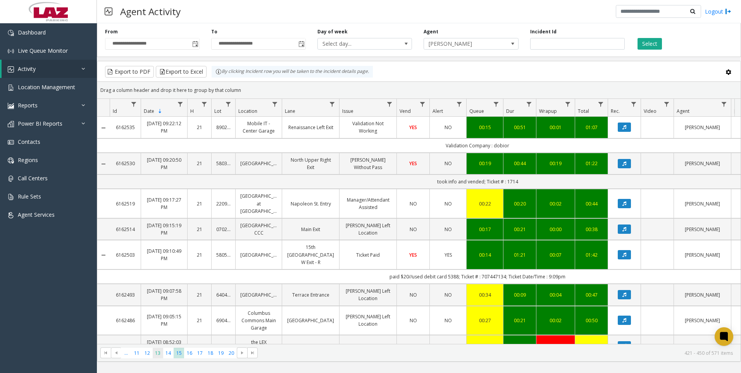
click at [162, 352] on span "13" at bounding box center [158, 353] width 10 height 10
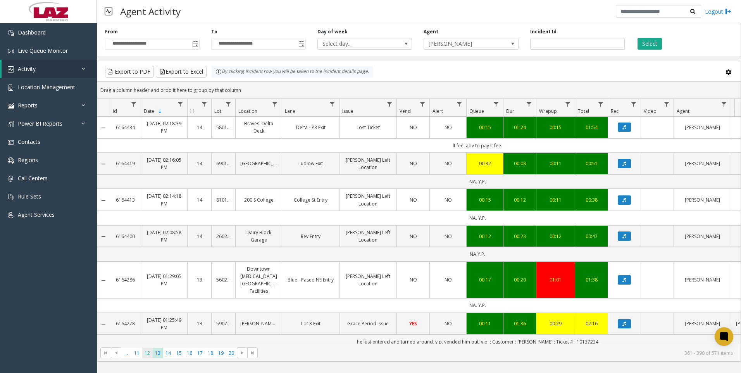
click at [151, 354] on span "12" at bounding box center [147, 353] width 10 height 10
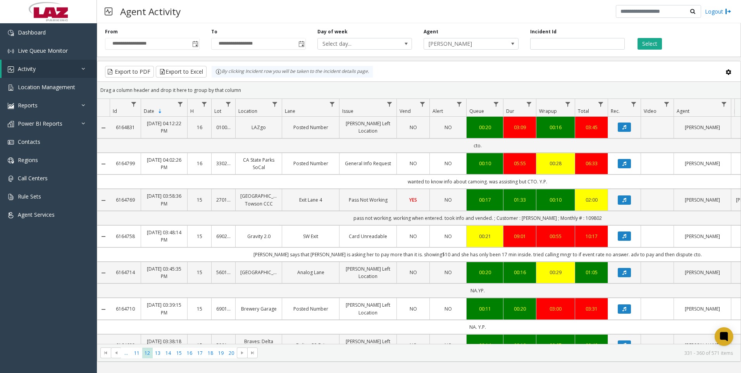
scroll to position [194, 0]
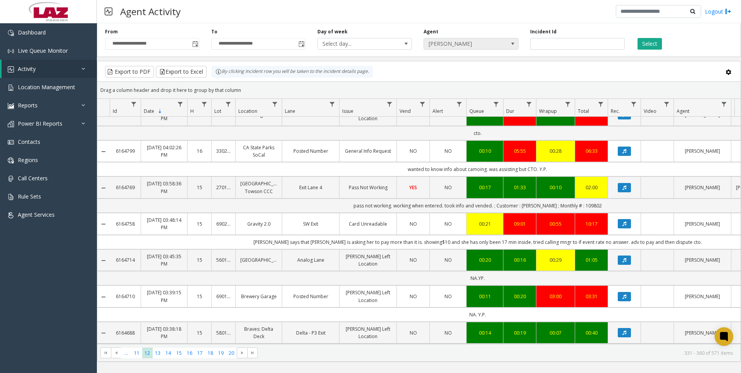
drag, startPoint x: 449, startPoint y: 51, endPoint x: 449, endPoint y: 45, distance: 5.8
click at [449, 50] on div "**********" at bounding box center [419, 38] width 644 height 37
click at [449, 45] on span "[PERSON_NAME]" at bounding box center [461, 43] width 75 height 11
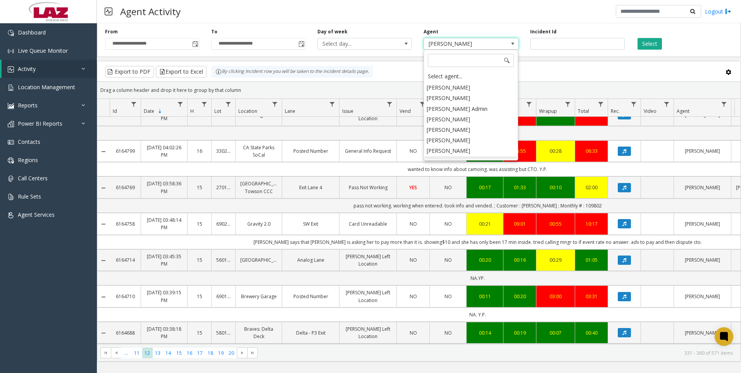
scroll to position [4297, 0]
click at [454, 177] on li "[PERSON_NAME]" at bounding box center [471, 182] width 92 height 10
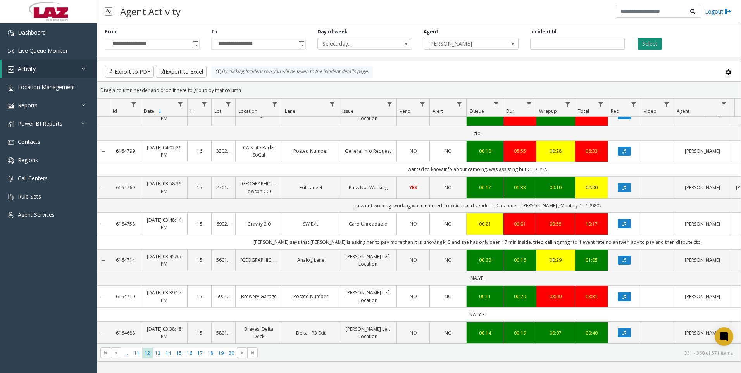
click at [640, 40] on button "Select" at bounding box center [649, 44] width 24 height 12
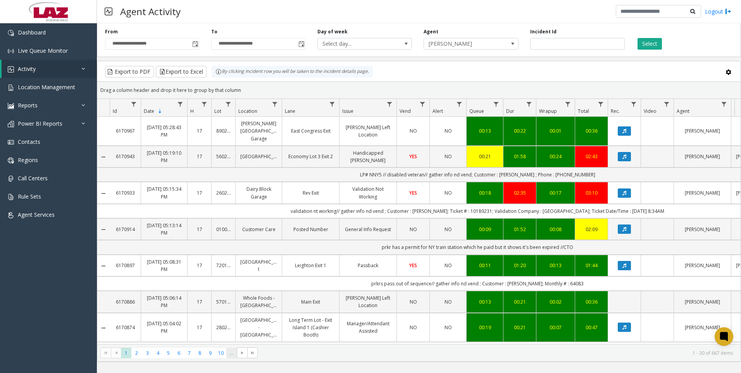
click at [227, 357] on span "..." at bounding box center [231, 353] width 10 height 10
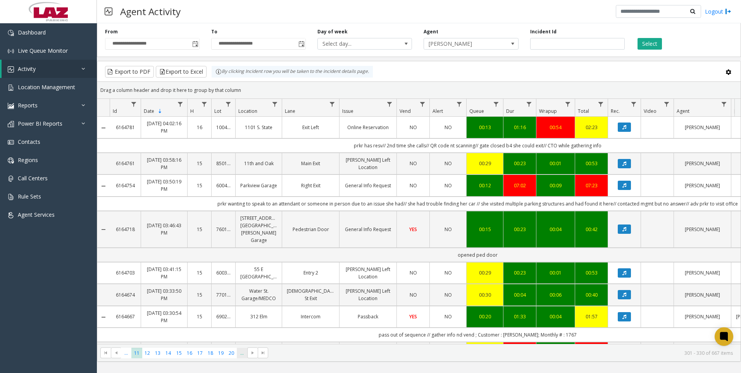
click at [239, 358] on span "..." at bounding box center [242, 353] width 10 height 10
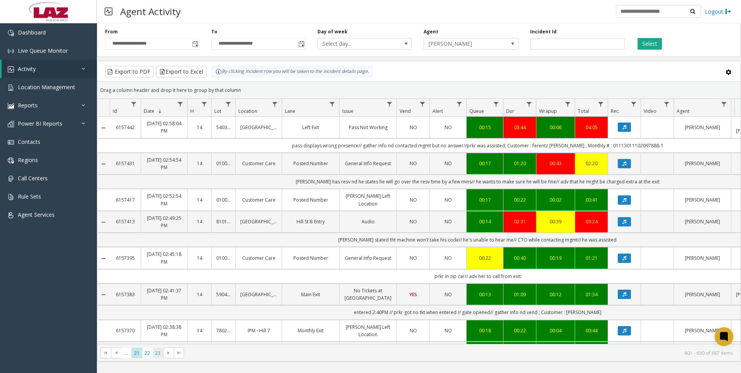
click at [160, 353] on span "23" at bounding box center [158, 353] width 10 height 10
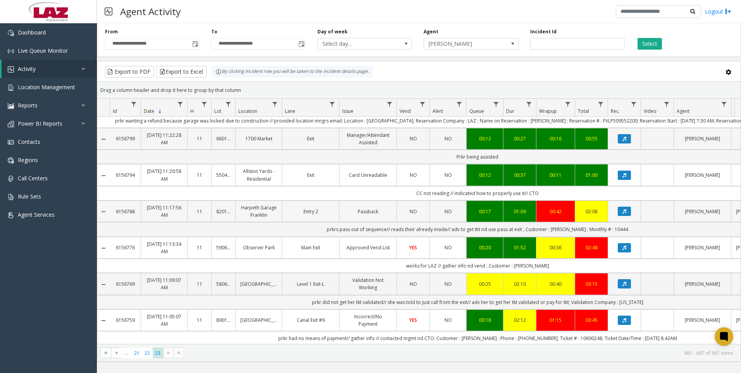
scroll to position [32, 0]
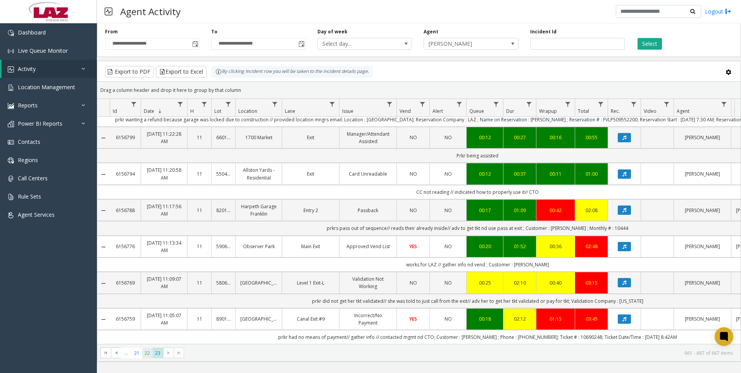
click at [146, 351] on span "22" at bounding box center [147, 353] width 10 height 10
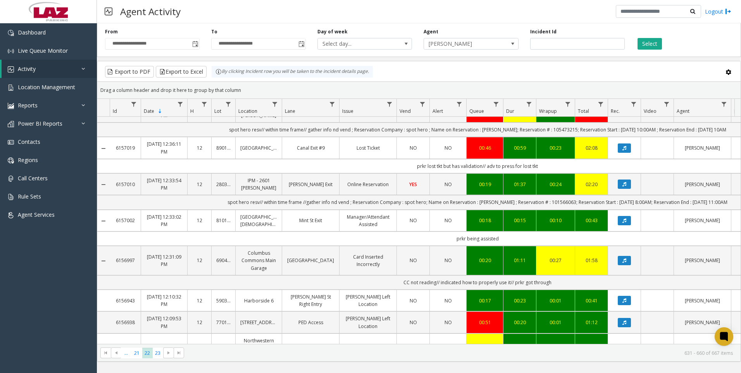
scroll to position [349, 0]
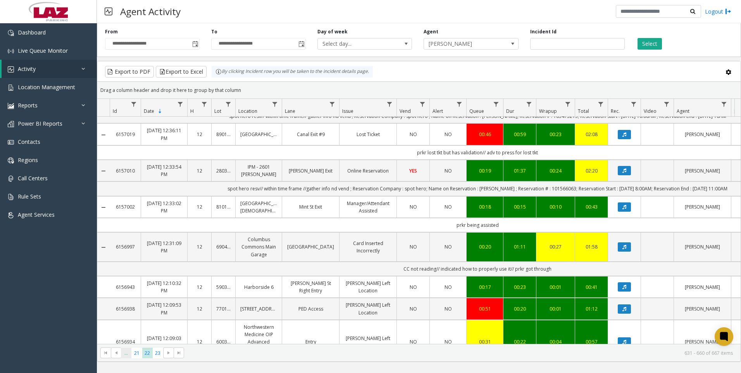
click at [128, 349] on span "..." at bounding box center [126, 353] width 10 height 10
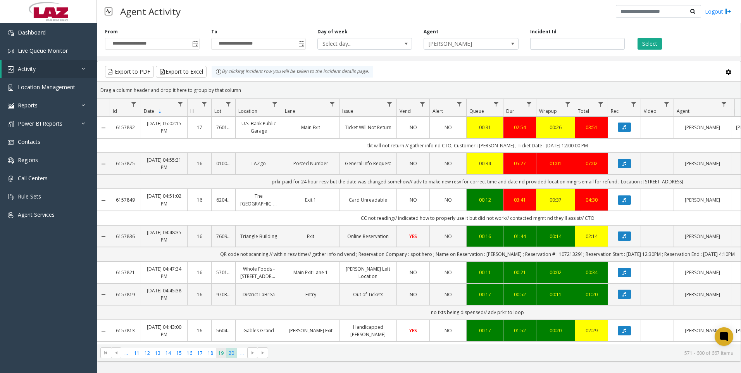
click at [222, 355] on span "19" at bounding box center [221, 353] width 10 height 10
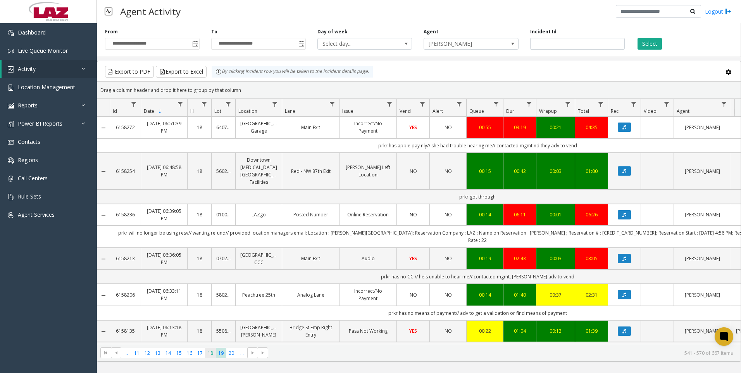
click at [214, 352] on span "18" at bounding box center [210, 353] width 10 height 10
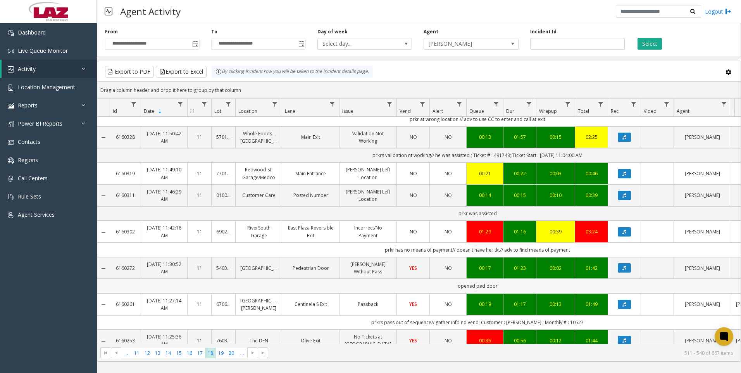
scroll to position [39, 0]
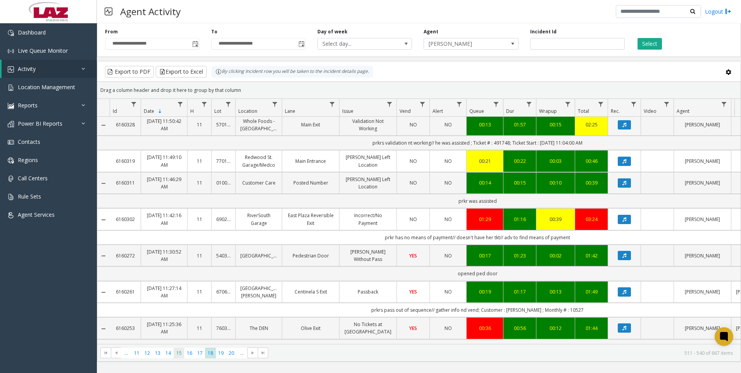
click at [174, 351] on span "15" at bounding box center [179, 353] width 10 height 10
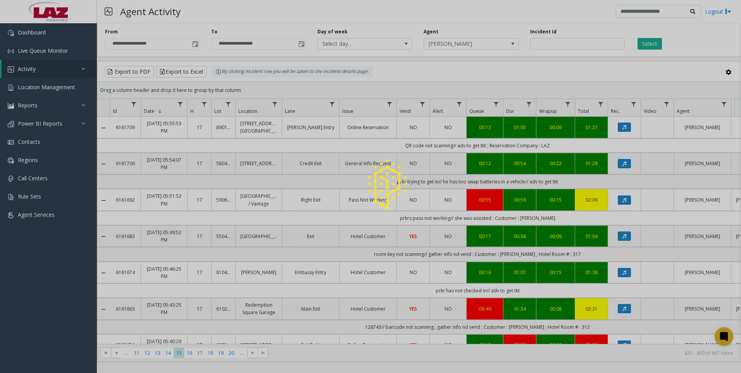
click at [165, 354] on div at bounding box center [370, 186] width 741 height 373
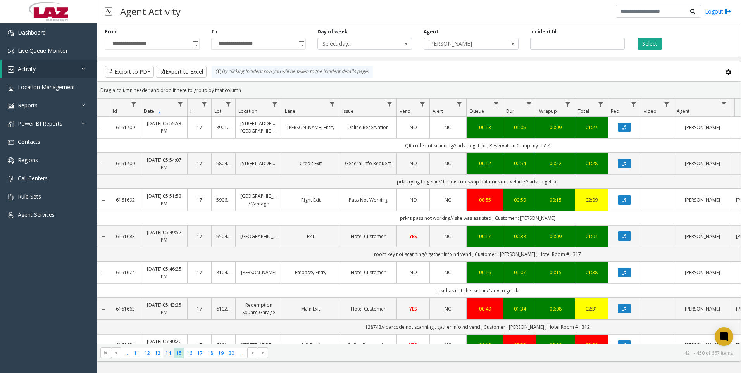
click at [165, 354] on span "14" at bounding box center [168, 353] width 10 height 10
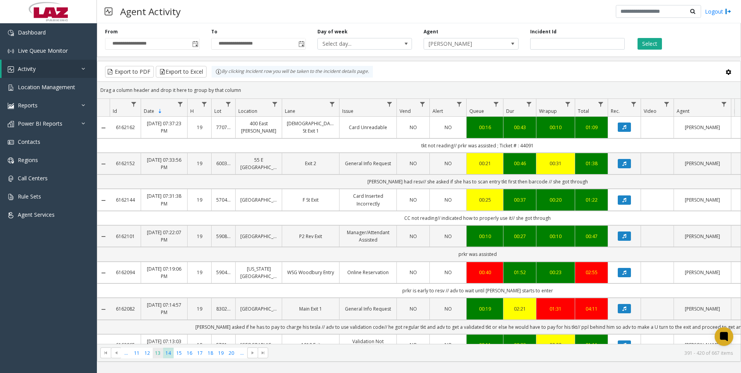
click at [159, 354] on span "13" at bounding box center [158, 353] width 10 height 10
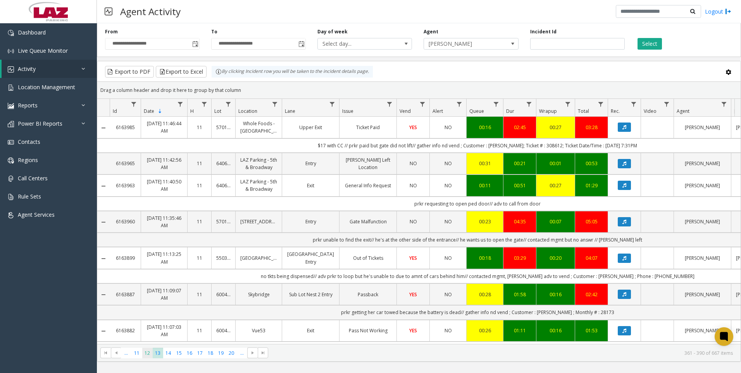
click at [144, 354] on span "12" at bounding box center [147, 353] width 10 height 10
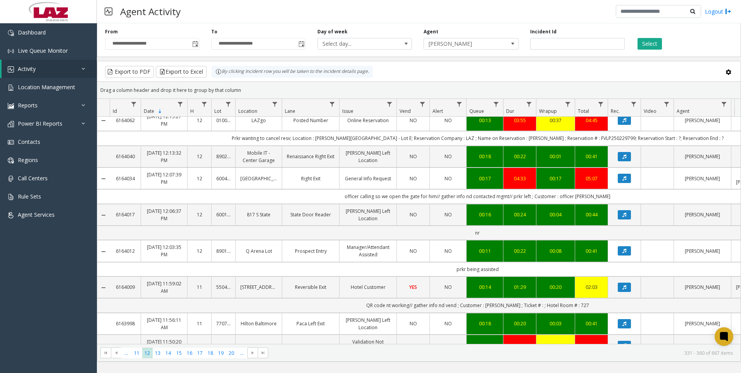
scroll to position [825, 0]
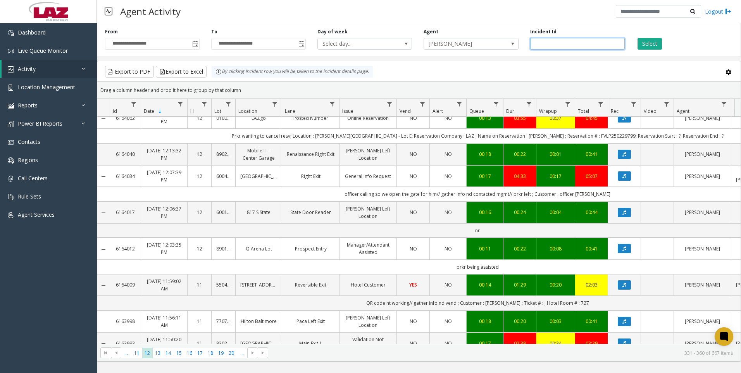
click at [591, 41] on input "number" at bounding box center [577, 44] width 95 height 12
paste input "*******"
click at [653, 43] on button "Select" at bounding box center [649, 44] width 24 height 12
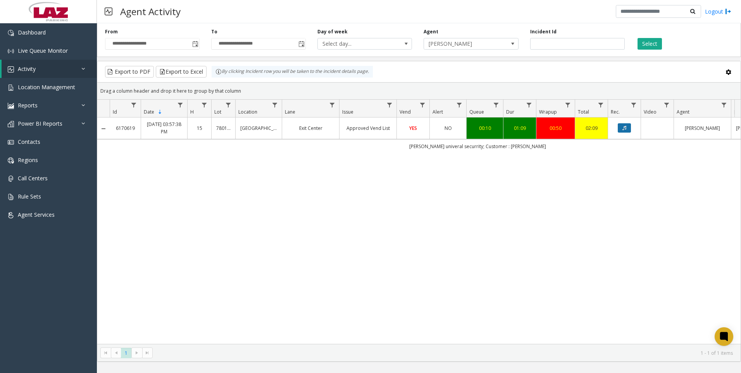
click at [622, 128] on button "Data table" at bounding box center [624, 127] width 13 height 9
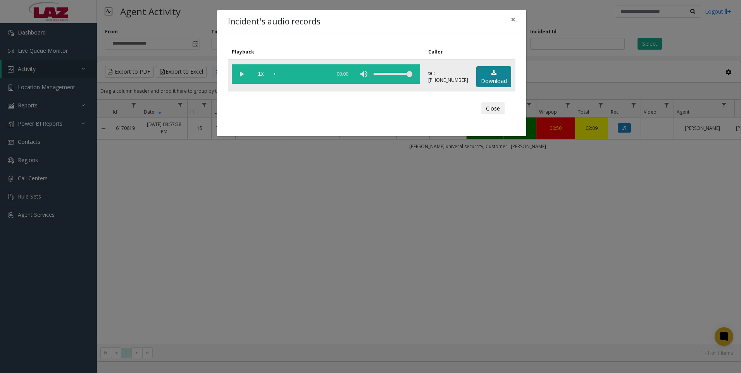
click at [507, 74] on link "Download" at bounding box center [493, 76] width 35 height 21
click at [311, 254] on div "Incident's audio records × Playback Caller 1x 01:12 tel:0606849004 Download Clo…" at bounding box center [370, 186] width 741 height 373
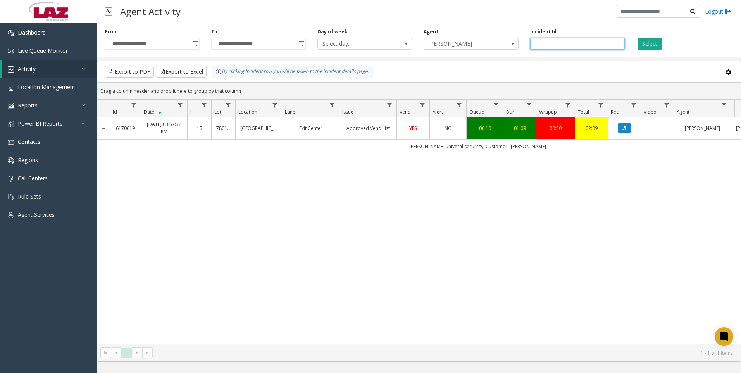
click at [586, 48] on input "*******" at bounding box center [577, 44] width 95 height 12
paste input "number"
click at [645, 44] on button "Select" at bounding box center [649, 44] width 24 height 12
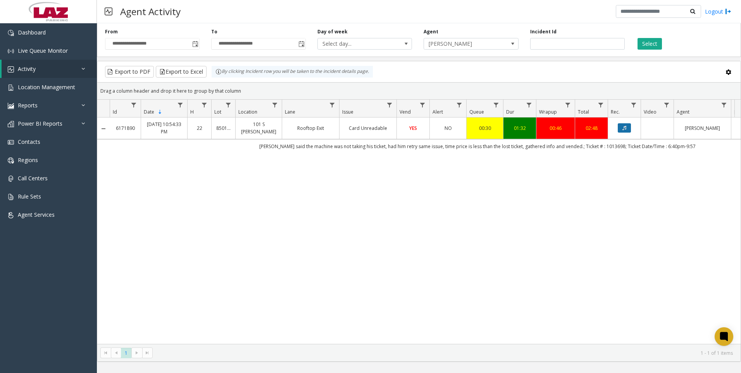
click at [622, 129] on button "Data table" at bounding box center [624, 127] width 13 height 9
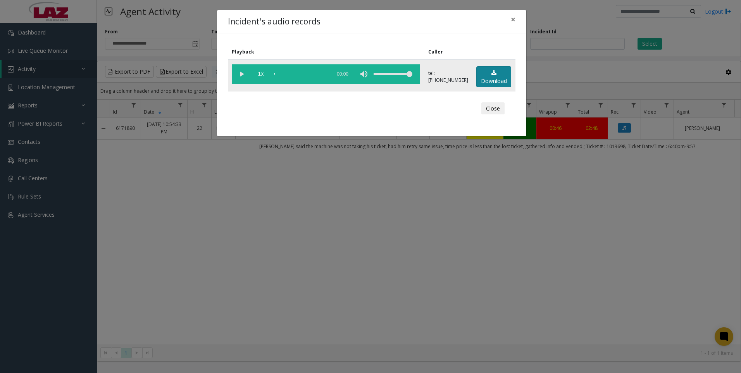
click at [478, 73] on link "Download" at bounding box center [493, 76] width 35 height 21
click at [393, 343] on div "Incident's audio records × Playback Caller 1x 01:52 tel:8501199008 Download Clo…" at bounding box center [370, 186] width 741 height 373
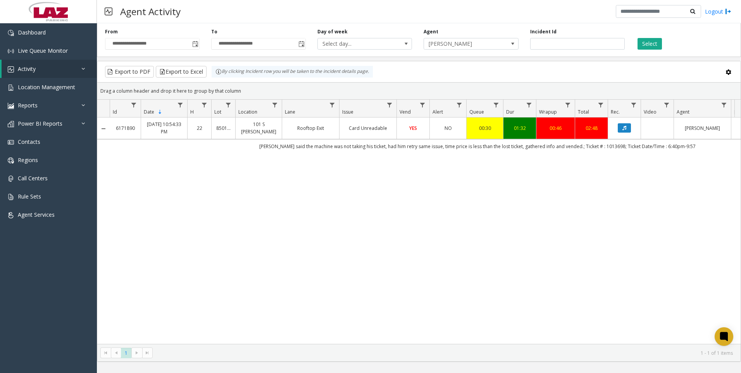
click at [316, 264] on div "6171890 Sep 23, 2025 10:54:33 PM 22 850119 101 S Hanley Rooftop Exit Card Unrea…" at bounding box center [418, 230] width 643 height 226
click at [601, 46] on input "*******" at bounding box center [577, 44] width 95 height 12
click at [601, 46] on app-root "**********" at bounding box center [370, 186] width 741 height 373
paste input "number"
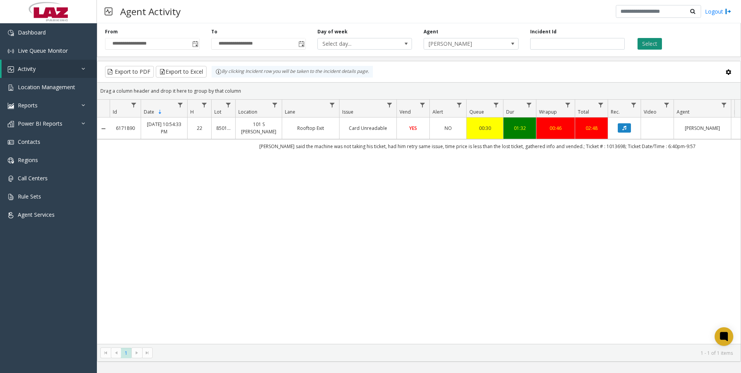
click at [648, 44] on button "Select" at bounding box center [649, 44] width 24 height 12
click at [624, 126] on icon "Data table" at bounding box center [624, 128] width 4 height 5
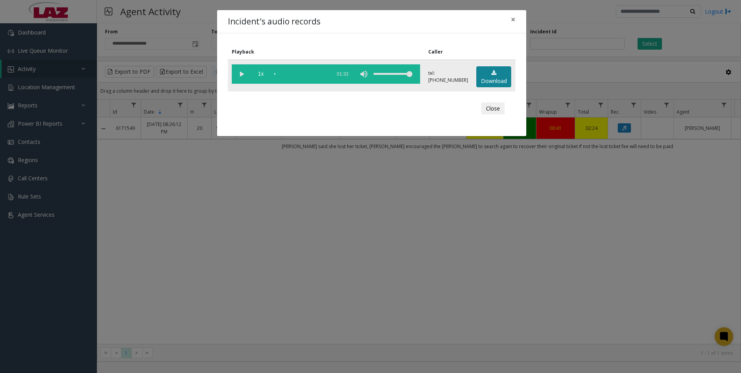
click at [491, 73] on icon at bounding box center [493, 72] width 5 height 5
click at [262, 255] on div "Incident's audio records × Playback Caller 1x 01:33 tel:5701449003 Download Clo…" at bounding box center [370, 186] width 741 height 373
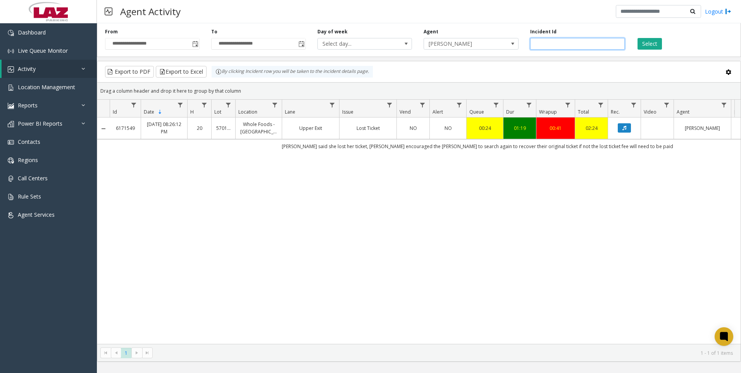
click at [551, 40] on input "*******" at bounding box center [577, 44] width 95 height 12
paste input "number"
click at [655, 48] on button "Select" at bounding box center [649, 44] width 24 height 12
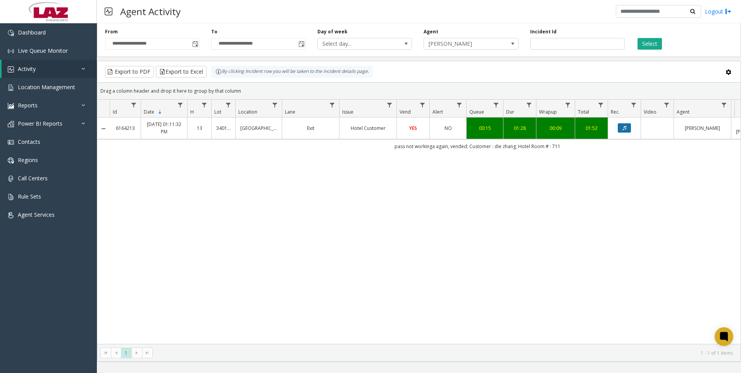
click at [628, 129] on button "Data table" at bounding box center [624, 127] width 13 height 9
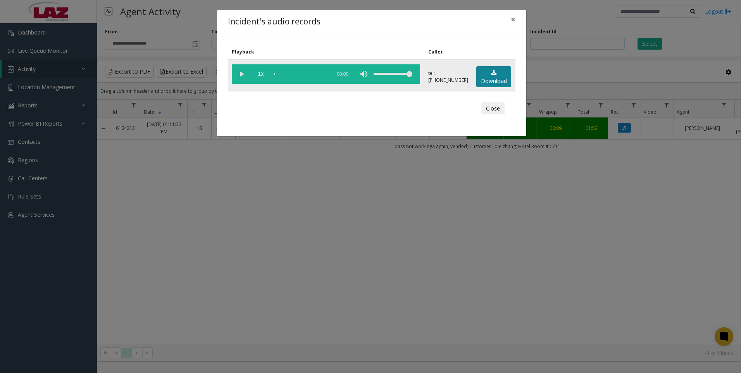
click at [495, 70] on link "Download" at bounding box center [493, 76] width 35 height 21
click at [285, 283] on div "Incident's audio records × Playback Caller 1x 01:34 tel:3401549002 Download Clo…" at bounding box center [370, 186] width 741 height 373
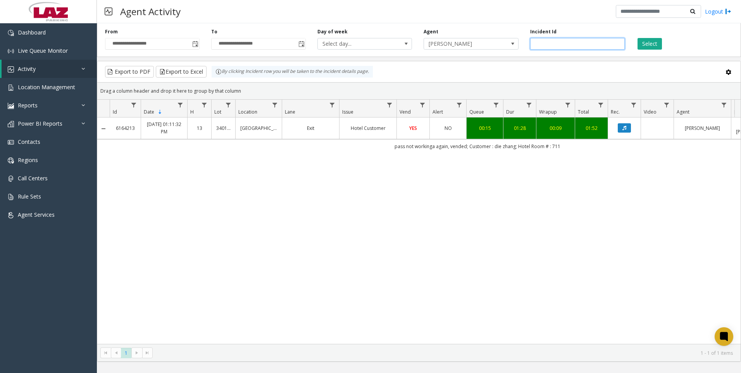
click at [574, 48] on input "*******" at bounding box center [577, 44] width 95 height 12
paste input "number"
click at [647, 44] on button "Select" at bounding box center [649, 44] width 24 height 12
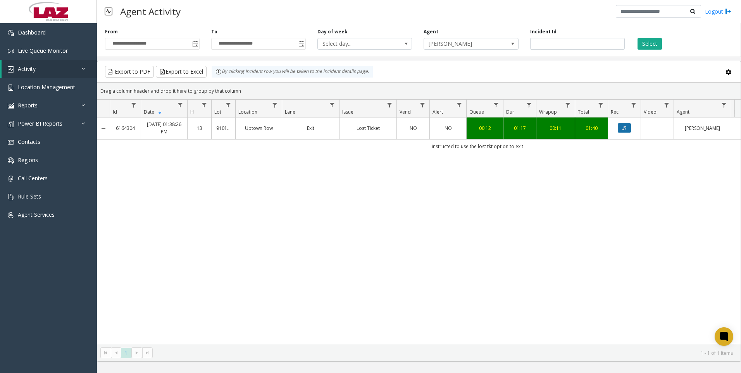
click at [627, 127] on button "Data table" at bounding box center [624, 127] width 13 height 9
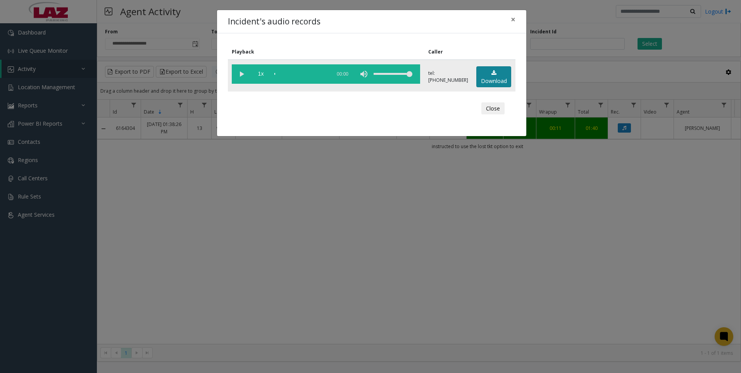
click at [480, 73] on link "Download" at bounding box center [493, 76] width 35 height 21
click at [548, 312] on div "Incident's audio records × Playback Caller 1x 01:20 tel:4101299005 Download Clo…" at bounding box center [370, 186] width 741 height 373
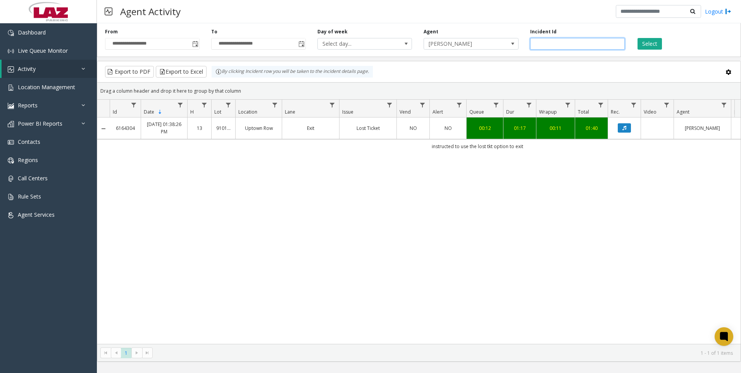
click at [602, 47] on input "*******" at bounding box center [577, 44] width 95 height 12
click at [601, 46] on input "*******" at bounding box center [577, 44] width 95 height 12
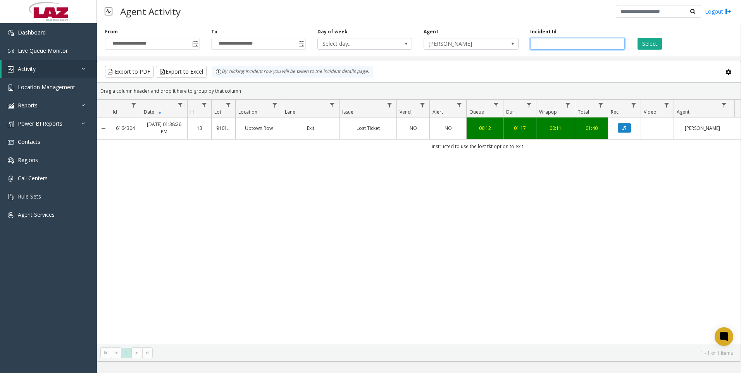
paste input "number"
type input "*******"
click at [651, 44] on button "Select" at bounding box center [649, 44] width 24 height 12
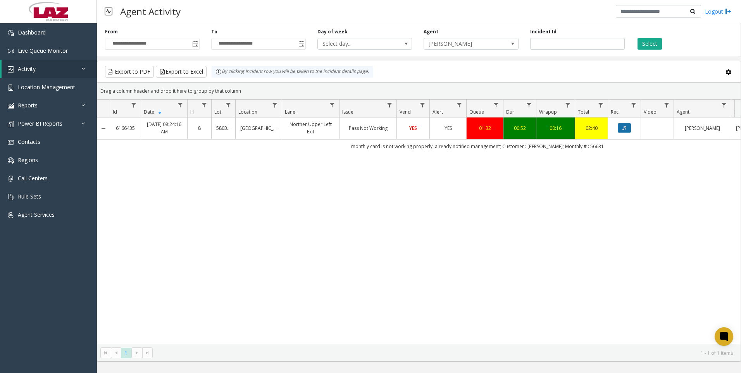
click at [620, 127] on button "Data table" at bounding box center [624, 127] width 13 height 9
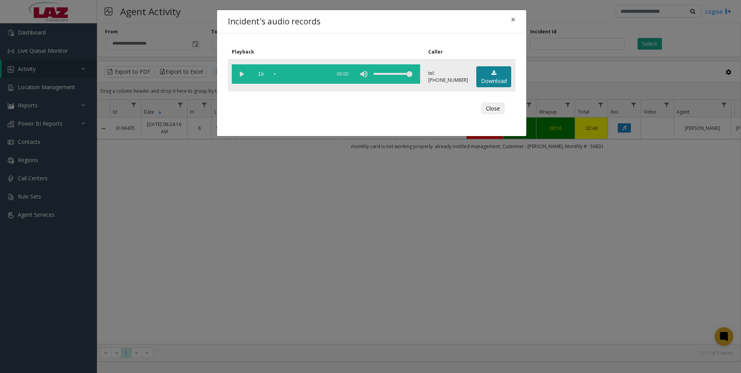
click at [500, 76] on link "Download" at bounding box center [493, 76] width 35 height 21
click at [287, 293] on div "Incident's audio records × Playback Caller 1x 00:56 tel:5803639011 Download Clo…" at bounding box center [370, 186] width 741 height 373
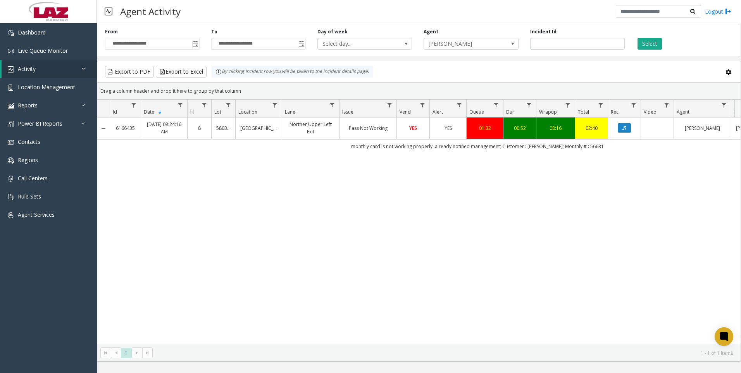
click at [547, 249] on div "6166435 Sep 22, 2025 08:24:16 AM 8 580363 Buckhead Village District Norther Upp…" at bounding box center [418, 230] width 643 height 226
